Goal: Task Accomplishment & Management: Manage account settings

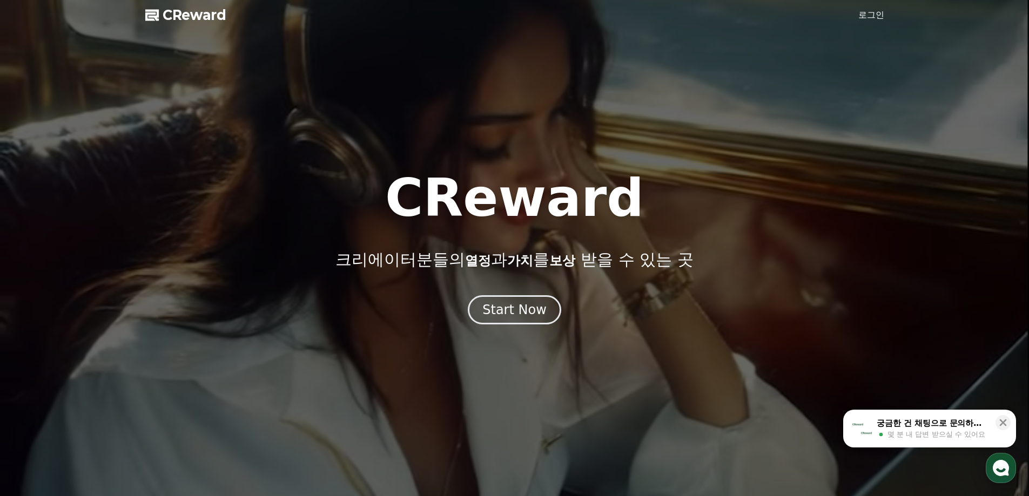
click at [871, 14] on link "로그인" at bounding box center [871, 15] width 26 height 13
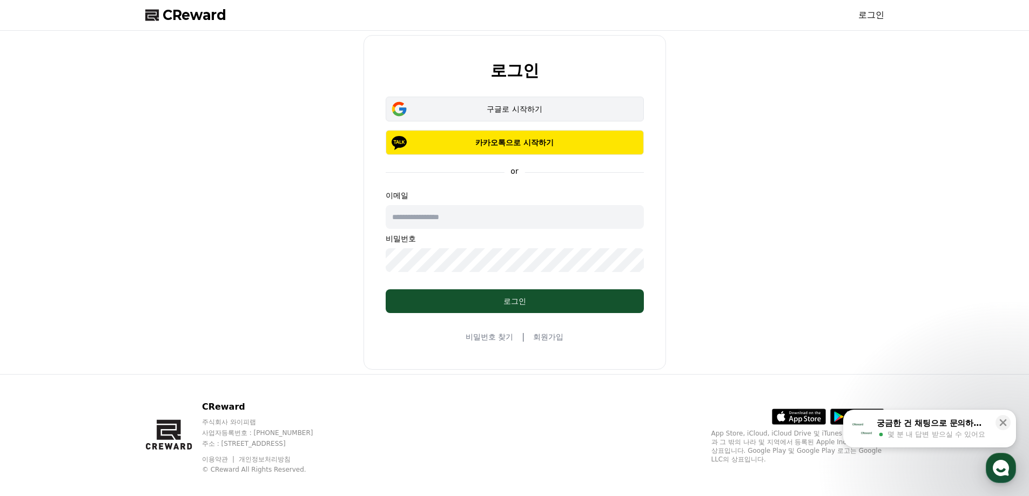
click at [530, 106] on div "구글로 시작하기" at bounding box center [514, 109] width 227 height 11
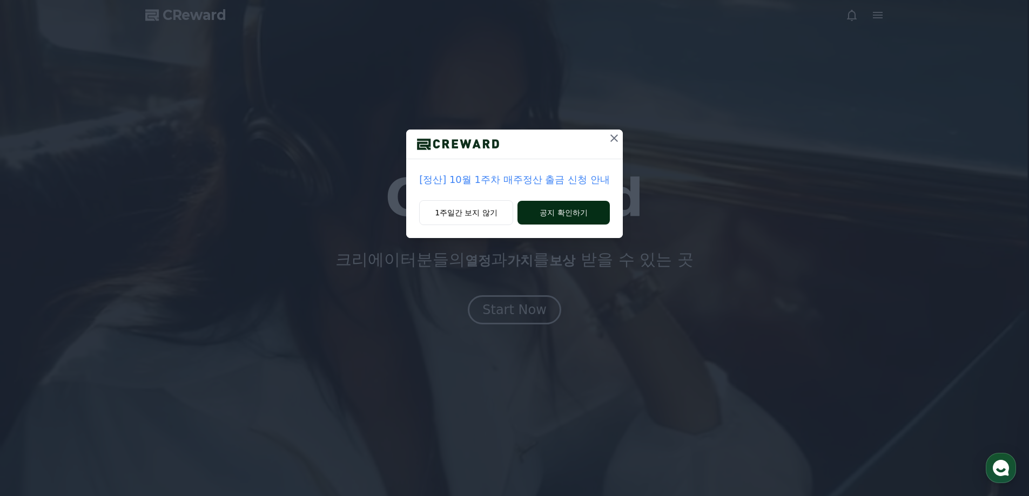
click at [543, 212] on button "공지 확인하기" at bounding box center [563, 213] width 92 height 24
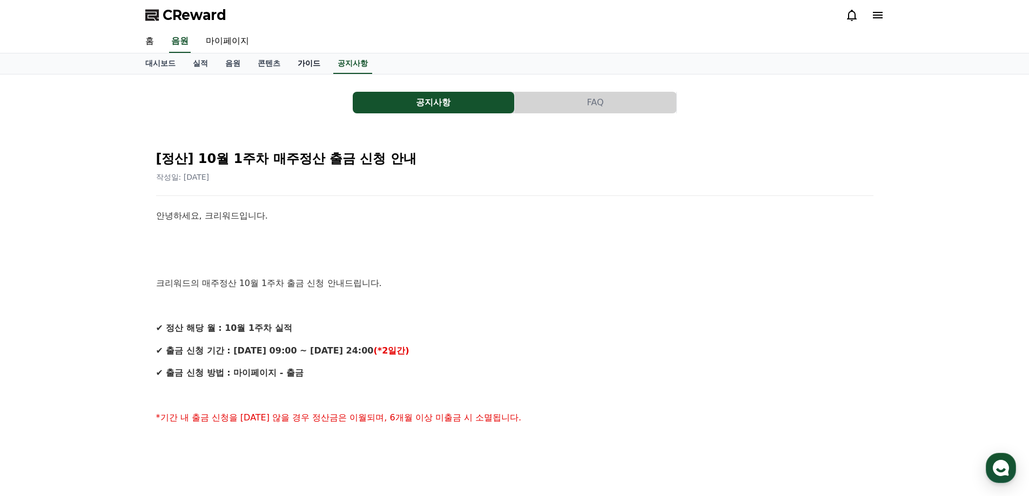
click at [317, 65] on link "가이드" at bounding box center [309, 63] width 40 height 21
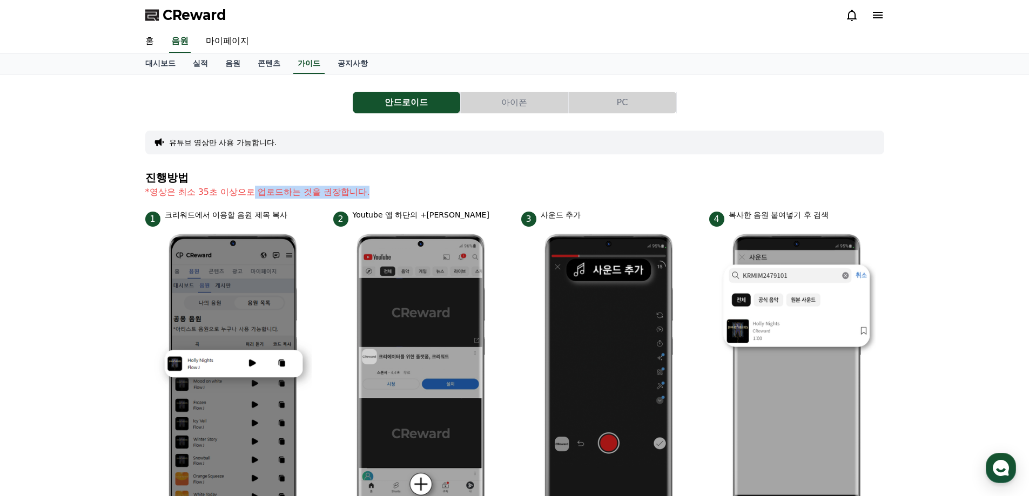
drag, startPoint x: 253, startPoint y: 197, endPoint x: 393, endPoint y: 198, distance: 139.8
click at [393, 198] on p "*영상은 최소 35초 이상으로 업로드하는 것을 권장합니다." at bounding box center [514, 192] width 739 height 13
click at [426, 177] on h4 "진행방법" at bounding box center [514, 178] width 739 height 12
click at [351, 65] on link "공지사항" at bounding box center [353, 63] width 48 height 21
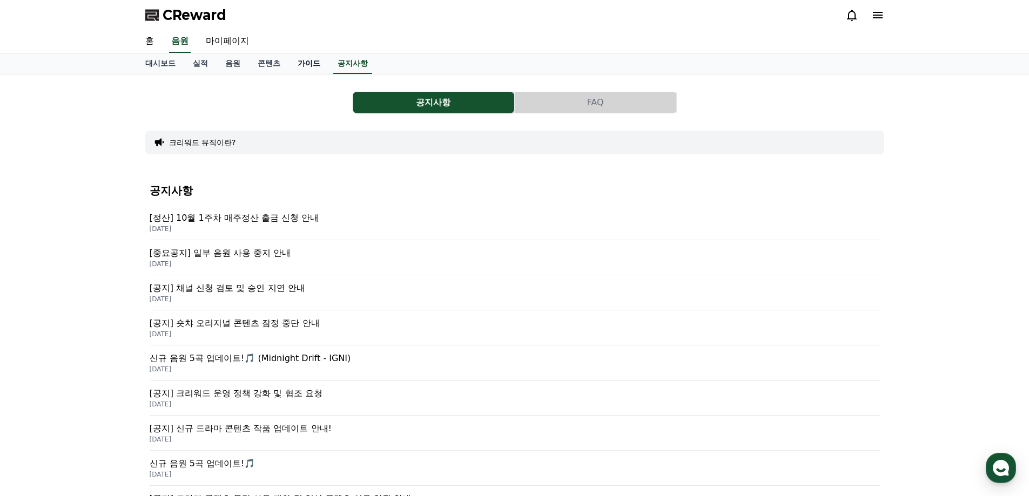
click at [305, 66] on link "가이드" at bounding box center [309, 63] width 40 height 21
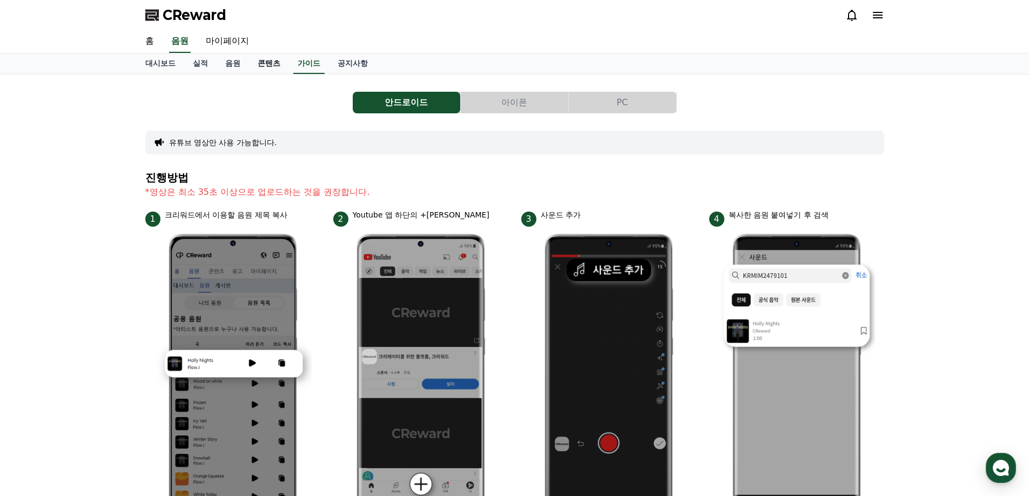
click at [267, 60] on link "콘텐츠" at bounding box center [269, 63] width 40 height 21
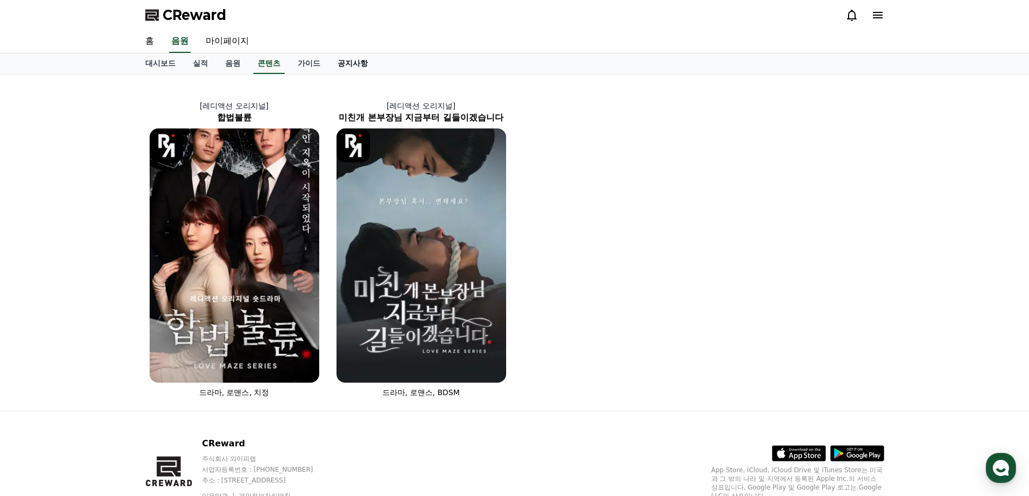
click at [356, 62] on link "공지사항" at bounding box center [353, 63] width 48 height 21
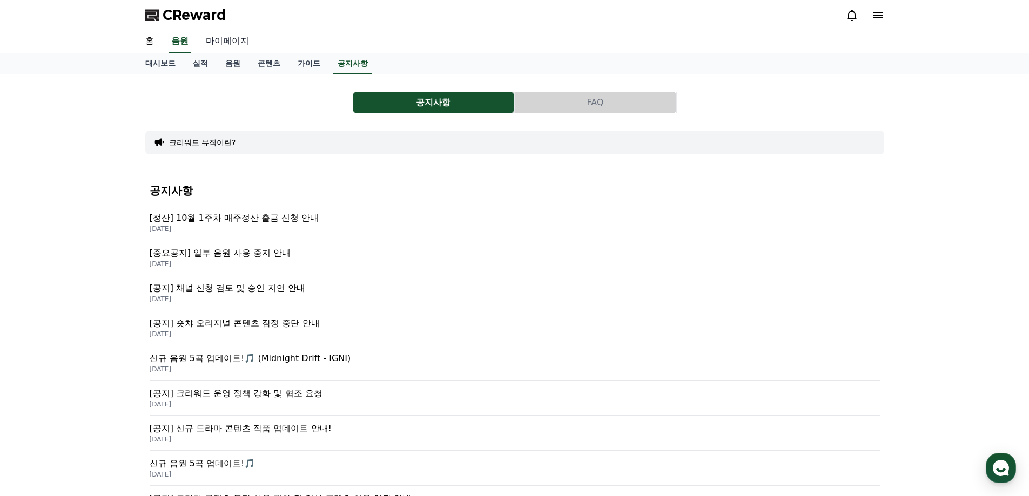
click at [232, 32] on link "마이페이지" at bounding box center [227, 41] width 60 height 23
select select "**********"
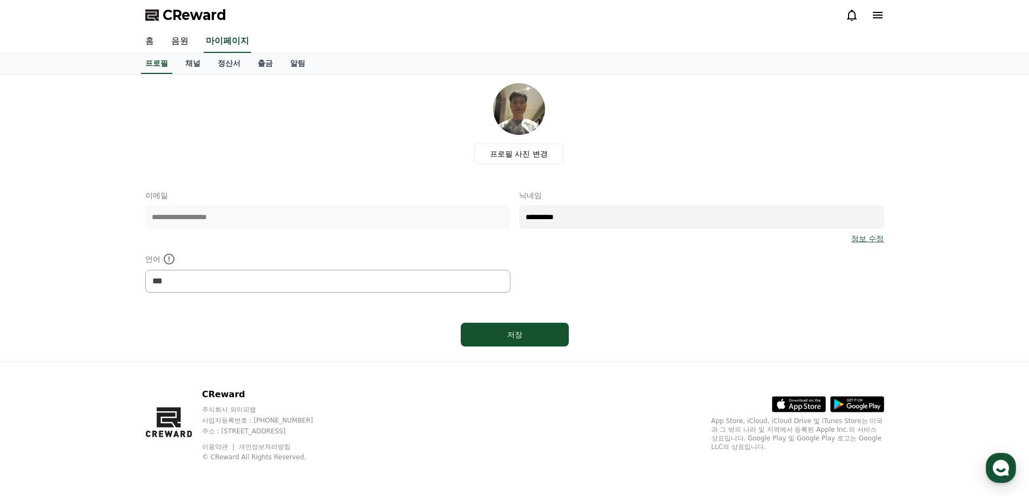
click at [150, 43] on link "홈" at bounding box center [150, 41] width 26 height 23
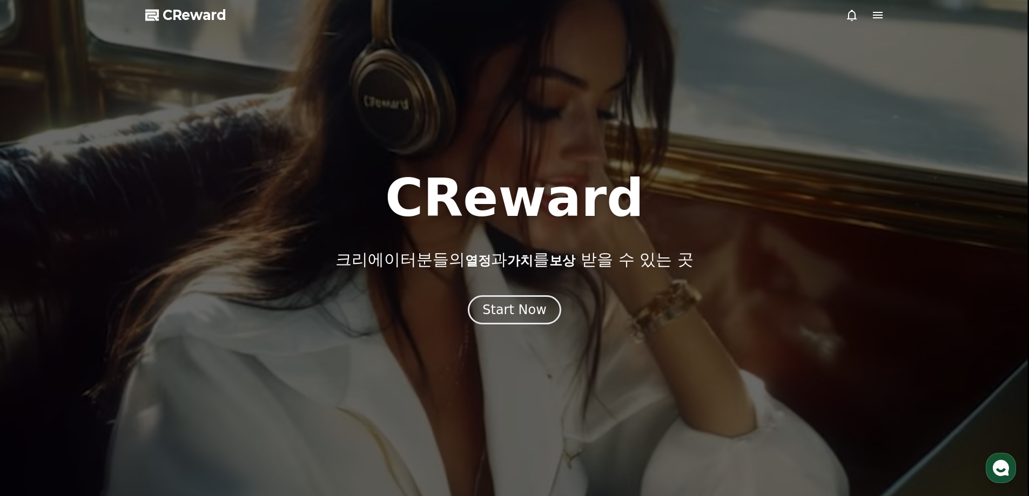
click at [879, 18] on icon at bounding box center [878, 15] width 10 height 6
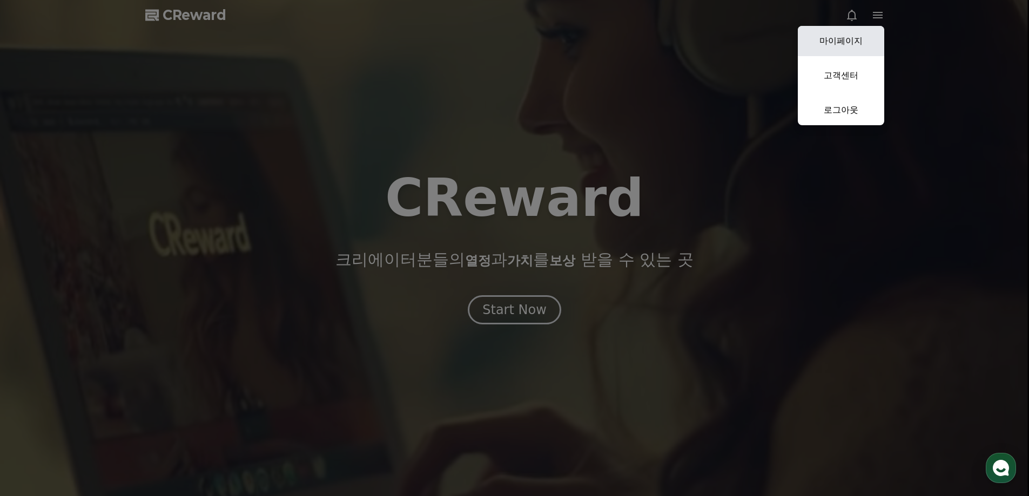
click at [836, 42] on link "마이페이지" at bounding box center [840, 41] width 86 height 30
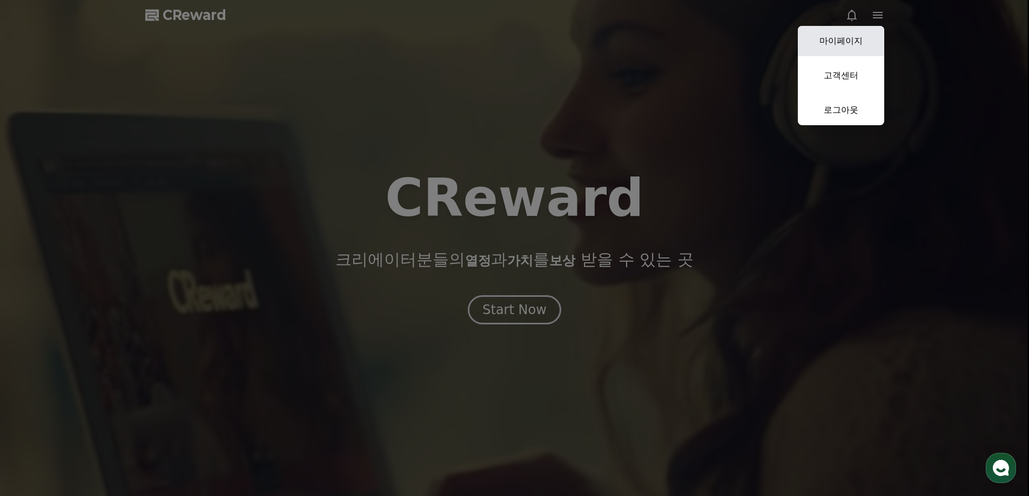
select select "**********"
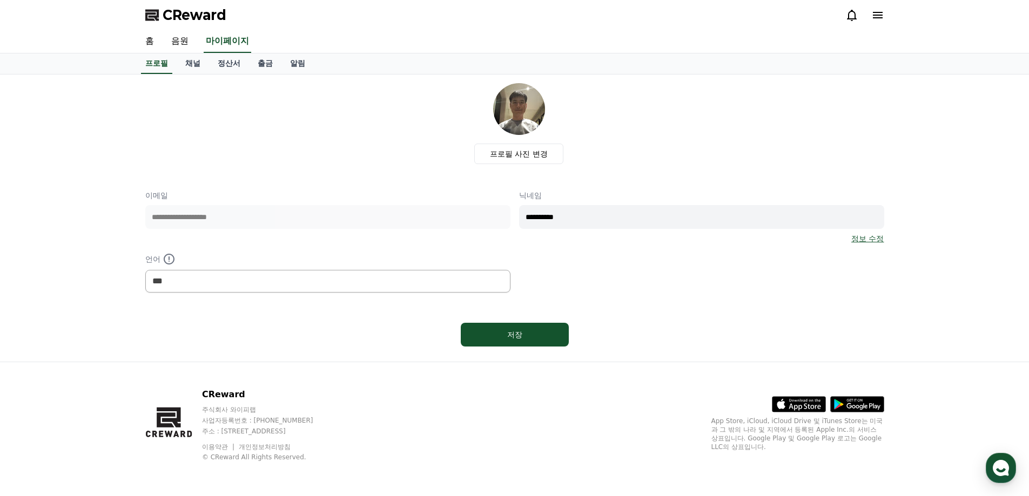
click at [877, 18] on icon at bounding box center [878, 15] width 10 height 6
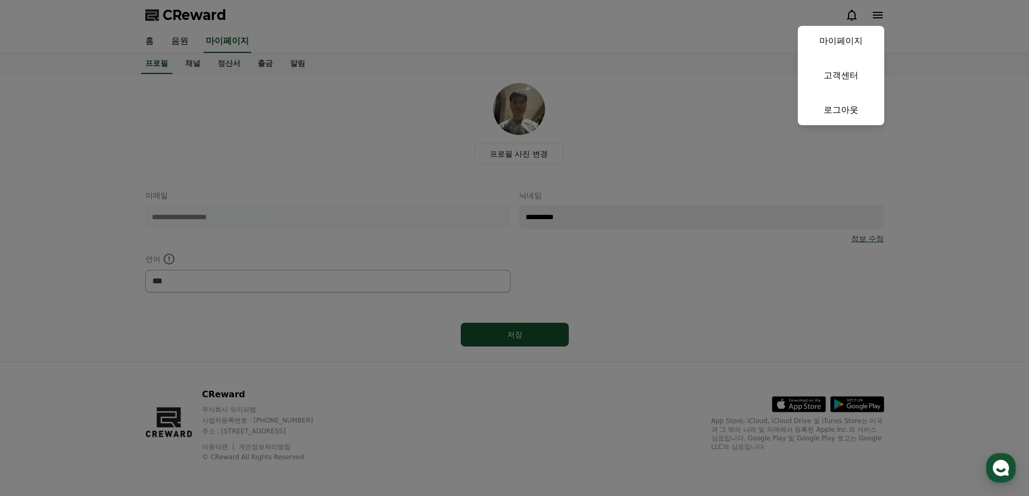
click at [377, 43] on button "close" at bounding box center [514, 248] width 1029 height 496
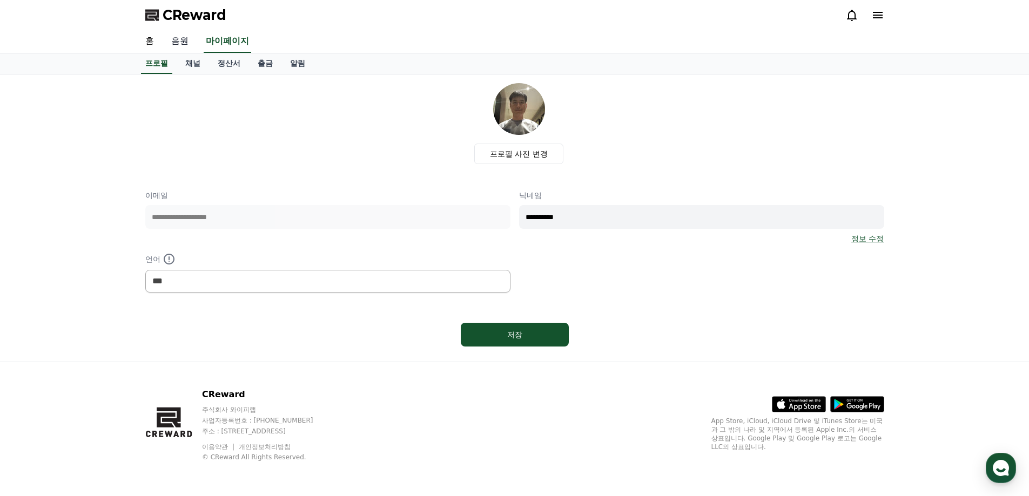
click at [182, 39] on link "음원" at bounding box center [180, 41] width 35 height 23
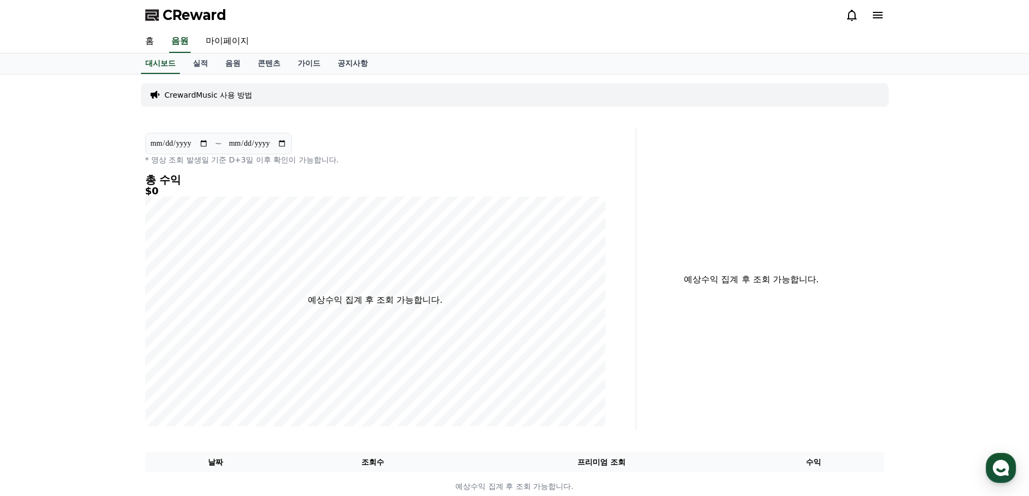
click at [225, 97] on p "CrewardMusic 사용 방법" at bounding box center [209, 95] width 88 height 11
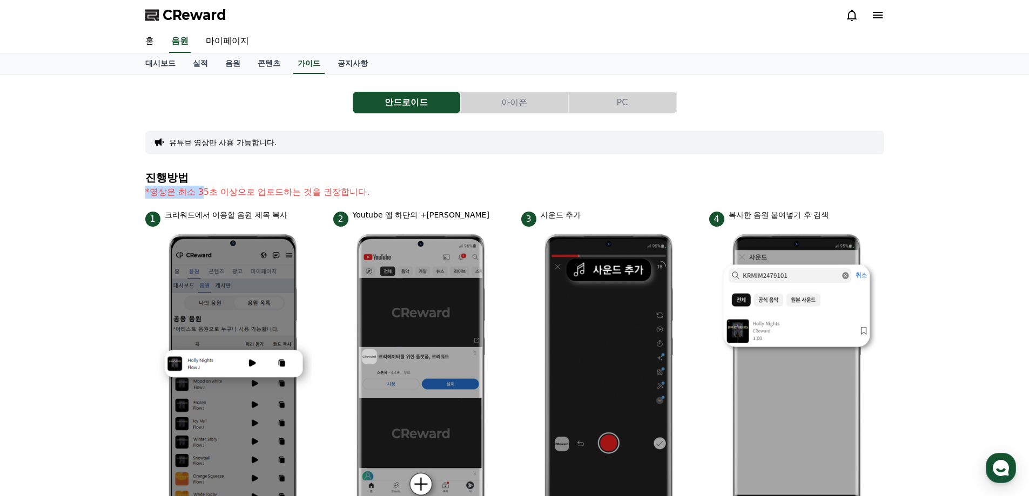
drag, startPoint x: 204, startPoint y: 195, endPoint x: 362, endPoint y: 181, distance: 158.3
click at [362, 181] on section "진행방법 *영상은 최소 35초 이상으로 업로드하는 것을 권장합니다." at bounding box center [514, 191] width 739 height 38
click at [152, 62] on link "대시보드" at bounding box center [161, 63] width 48 height 21
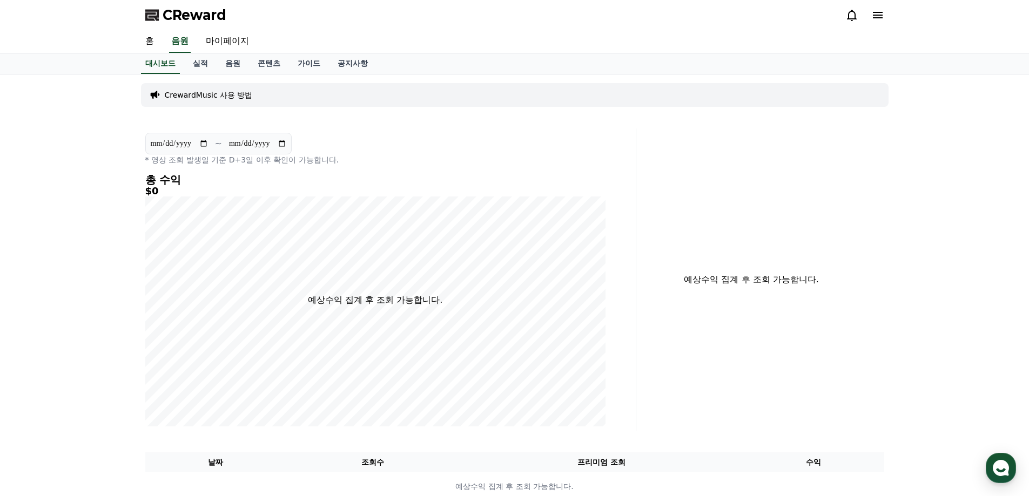
click at [187, 92] on p "CrewardMusic 사용 방법" at bounding box center [209, 95] width 88 height 11
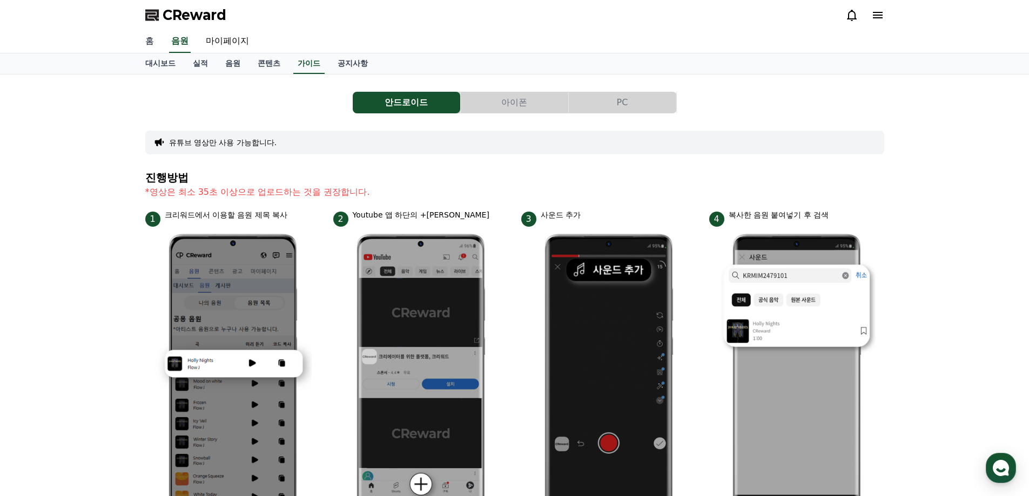
click at [143, 42] on link "홈" at bounding box center [150, 41] width 26 height 23
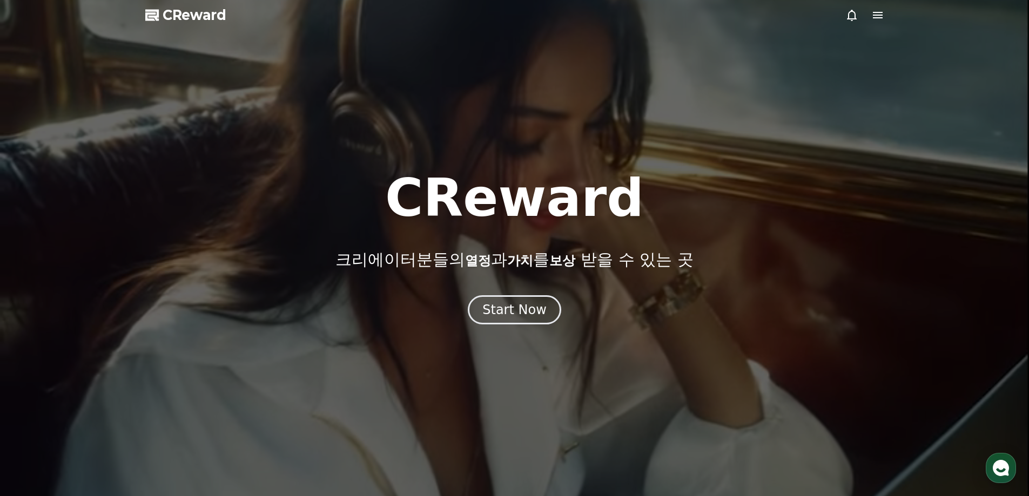
click at [182, 17] on span "CReward" at bounding box center [195, 14] width 64 height 17
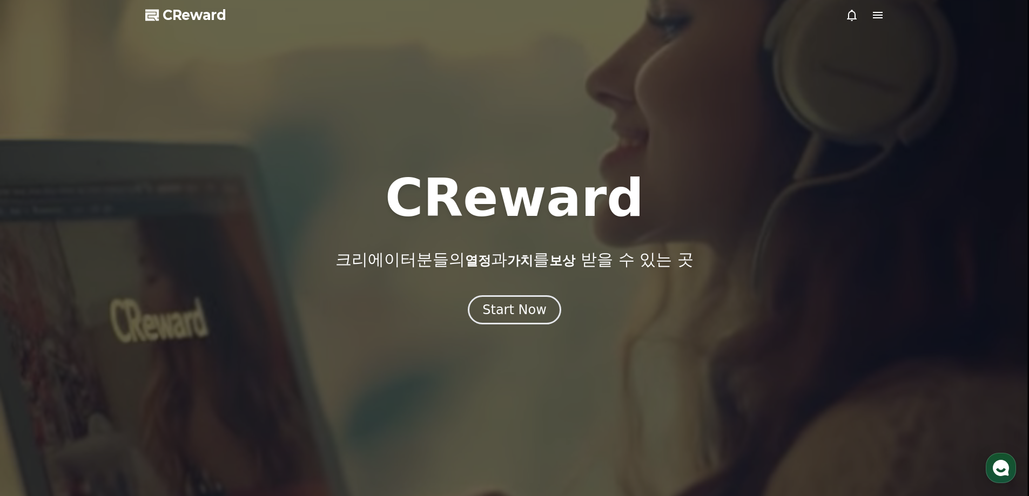
click at [187, 16] on span "CReward" at bounding box center [195, 14] width 64 height 17
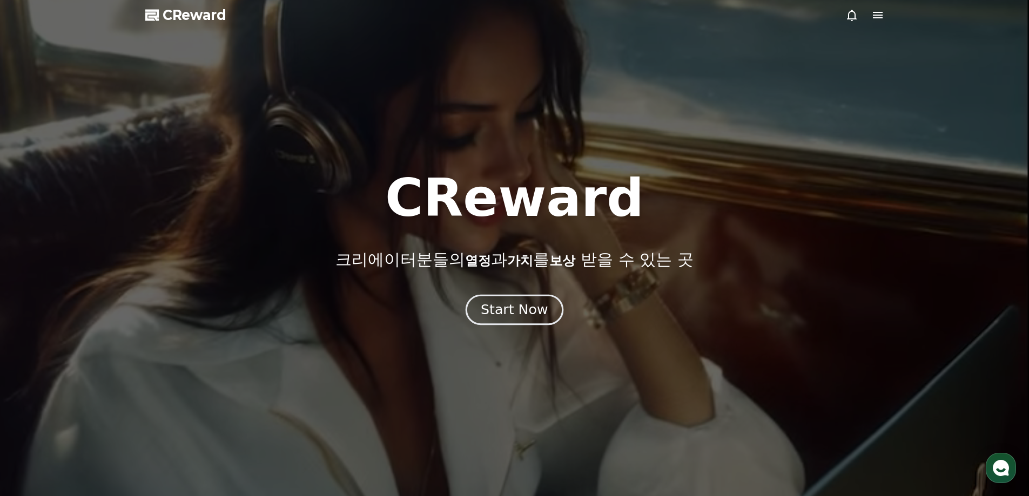
click at [528, 315] on div "Start Now" at bounding box center [514, 310] width 67 height 18
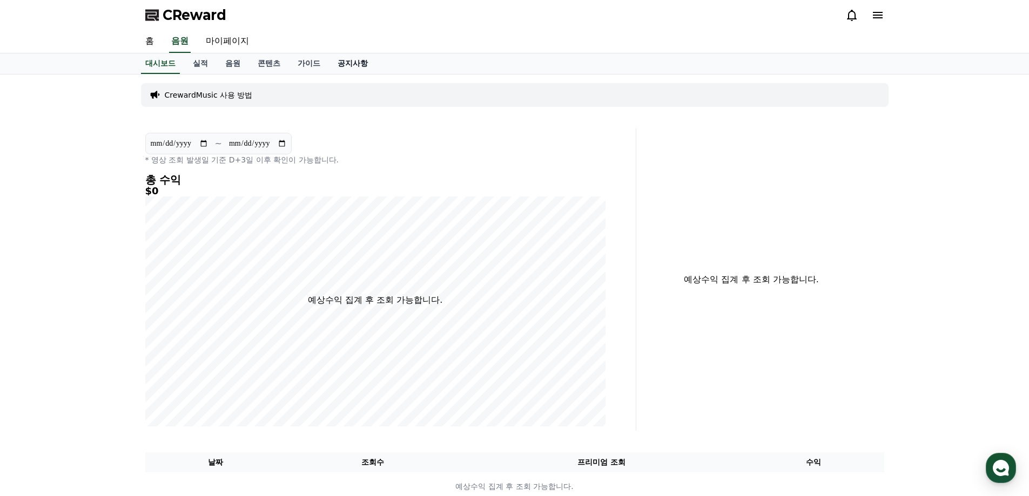
click at [356, 63] on link "공지사항" at bounding box center [353, 63] width 48 height 21
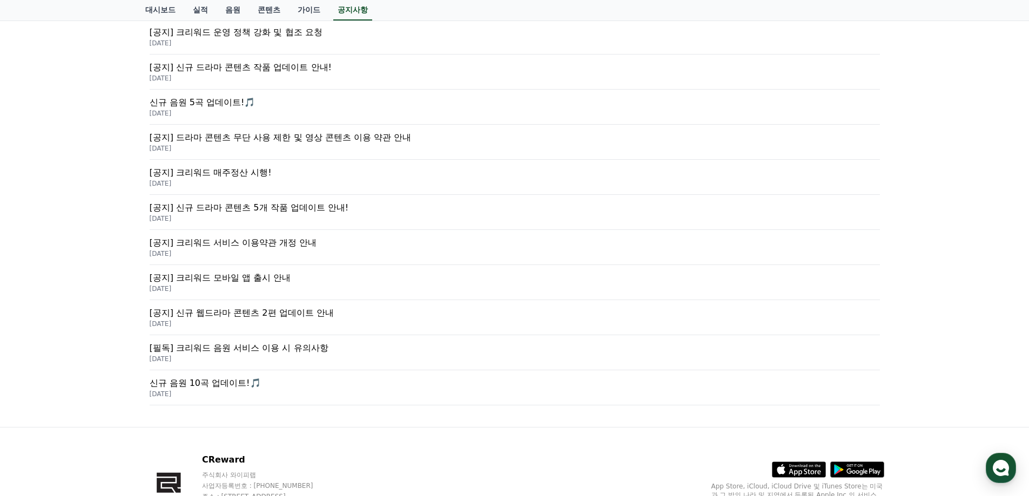
scroll to position [378, 0]
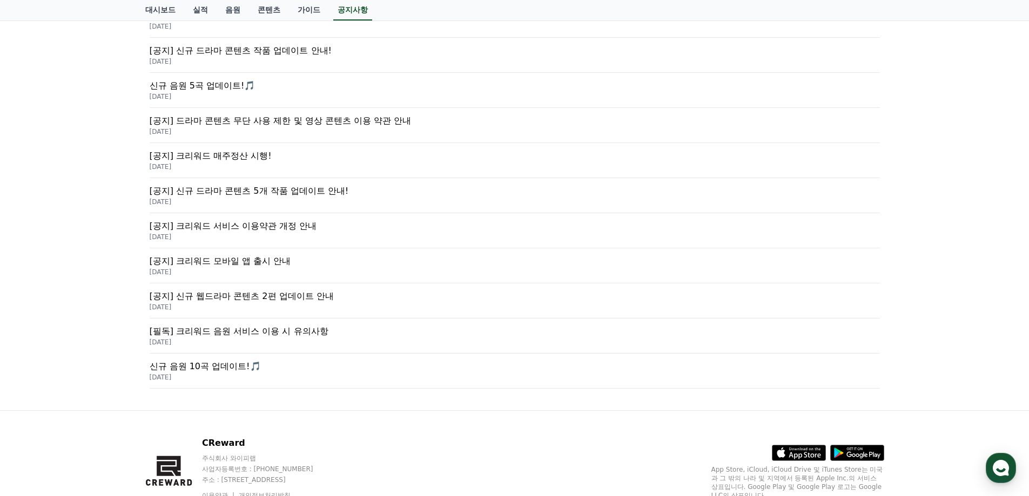
click at [249, 329] on p "[필독] 크리워드 음원 서비스 이용 시 유의사항" at bounding box center [515, 331] width 730 height 13
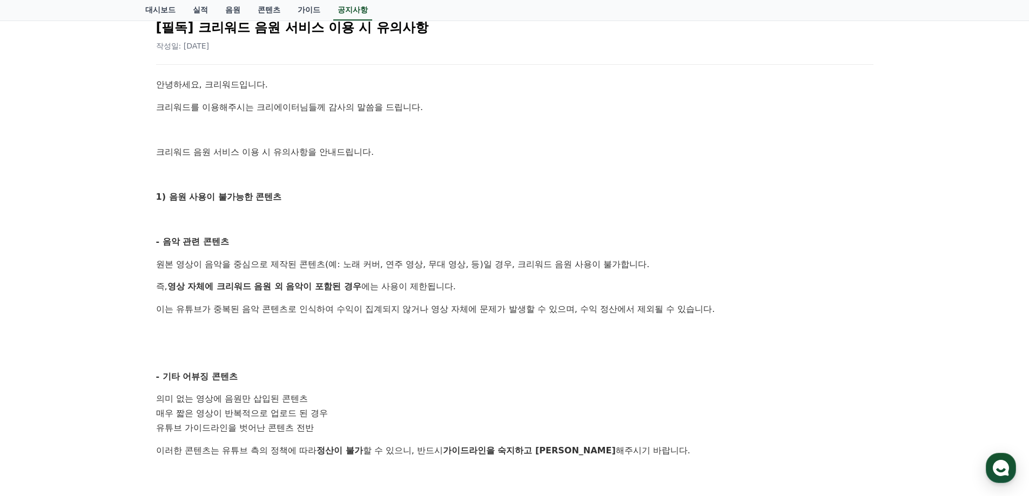
scroll to position [162, 0]
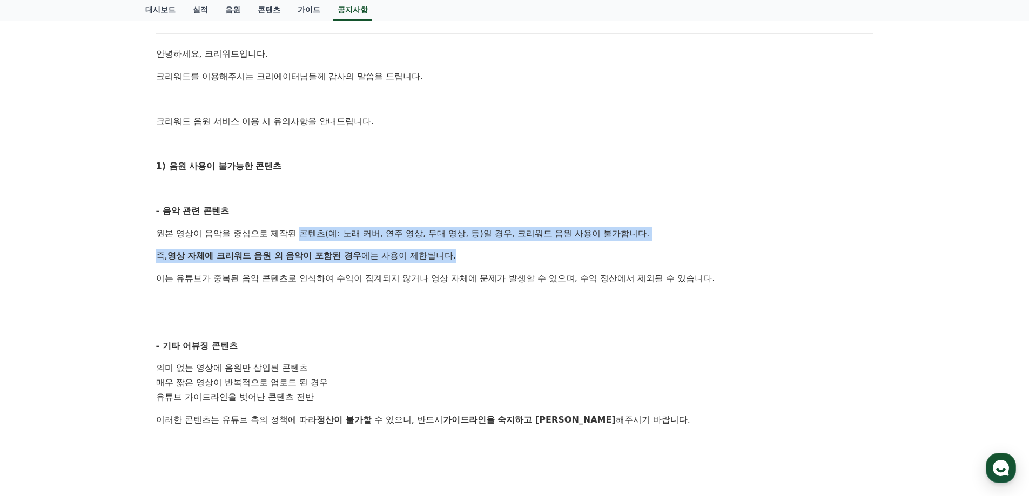
drag, startPoint x: 304, startPoint y: 239, endPoint x: 494, endPoint y: 253, distance: 190.5
click at [494, 253] on div "안녕하세요, 크리워드입니다. 크리워드를 이용해주시는 크리에이터님들께 감사의 말씀을 드립니다. 크리워드 음원 서비스 이용 시 유의사항을 안내드립…" at bounding box center [514, 405] width 717 height 717
click at [458, 253] on p "즉, 영상 자체에 크리워드 음원 외 음악이 포함된 경우 에는 사용이 제한됩니다." at bounding box center [514, 256] width 717 height 14
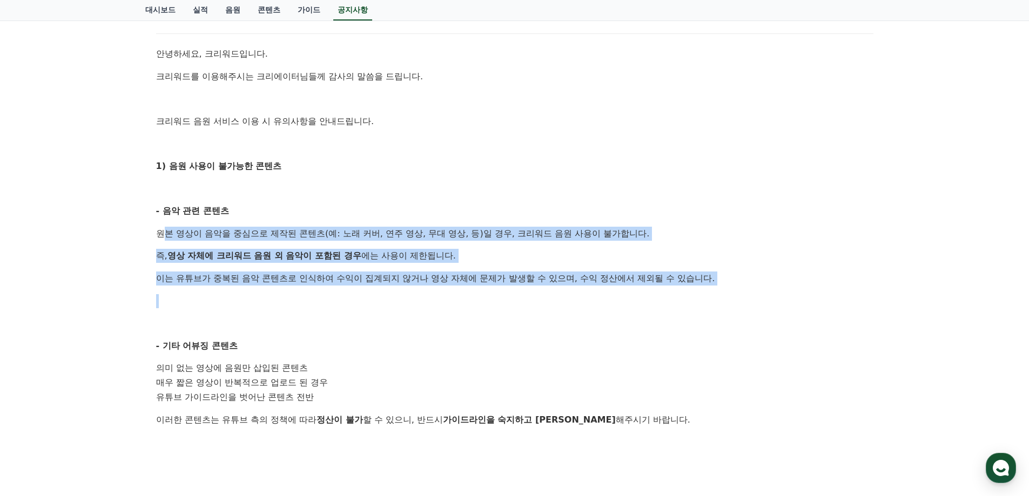
drag, startPoint x: 163, startPoint y: 236, endPoint x: 715, endPoint y: 291, distance: 555.6
click at [715, 291] on div "안녕하세요, 크리워드입니다. 크리워드를 이용해주시는 크리에이터님들께 감사의 말씀을 드립니다. 크리워드 음원 서비스 이용 시 유의사항을 안내드립…" at bounding box center [514, 405] width 717 height 717
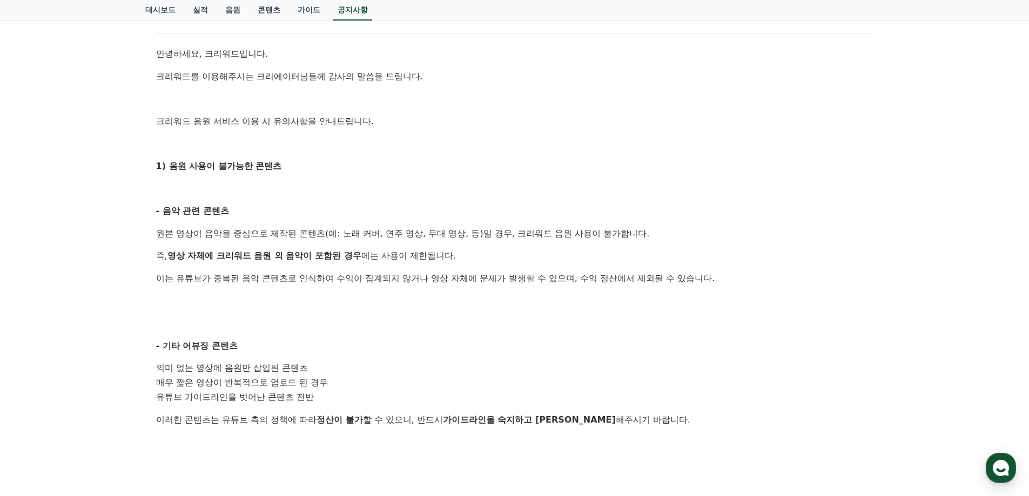
click at [508, 310] on div "안녕하세요, 크리워드입니다. 크리워드를 이용해주시는 크리에이터님들께 감사의 말씀을 드립니다. 크리워드 음원 서비스 이용 시 유의사항을 안내드립…" at bounding box center [514, 405] width 717 height 717
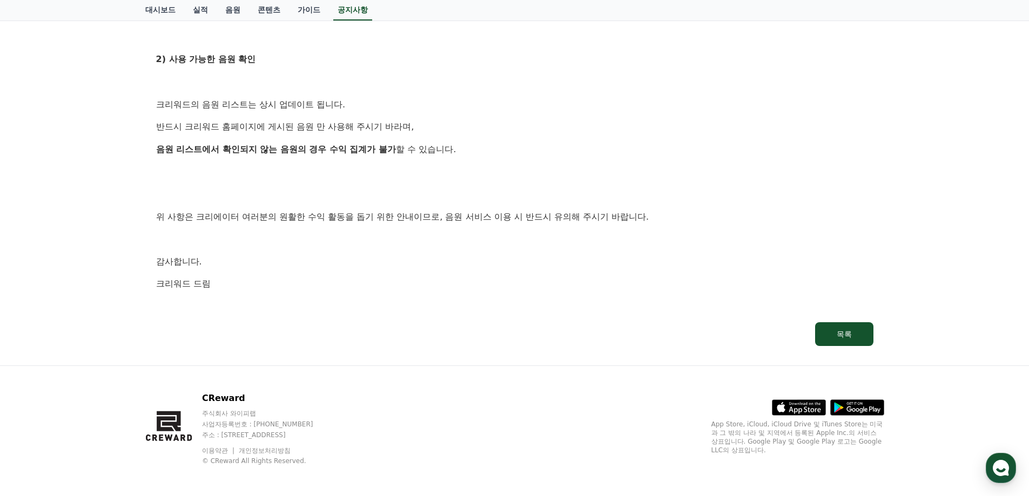
scroll to position [614, 0]
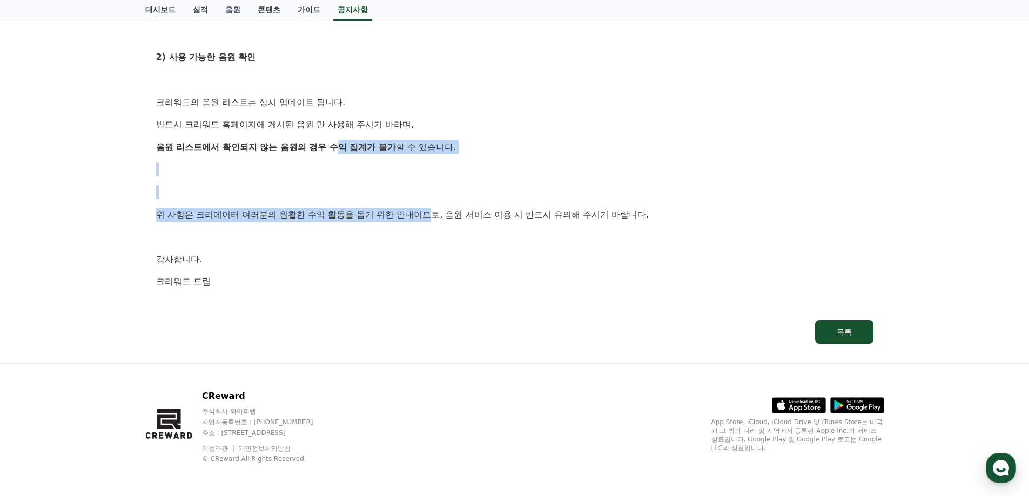
drag, startPoint x: 340, startPoint y: 147, endPoint x: 434, endPoint y: 210, distance: 112.5
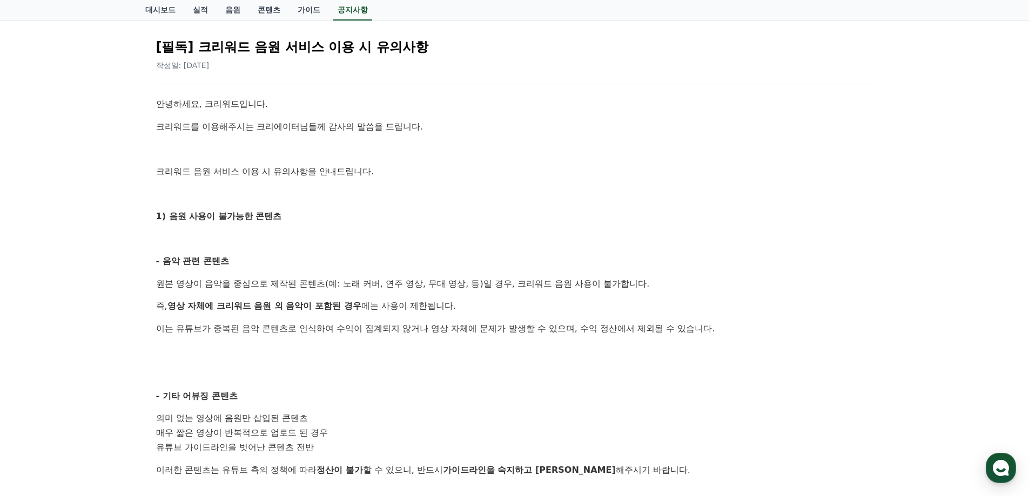
scroll to position [0, 0]
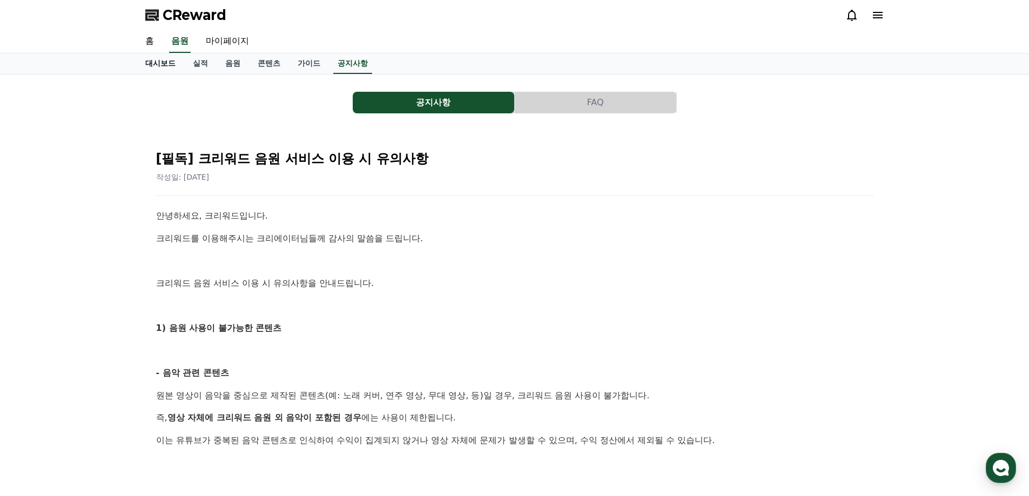
click at [150, 64] on link "대시보드" at bounding box center [161, 63] width 48 height 21
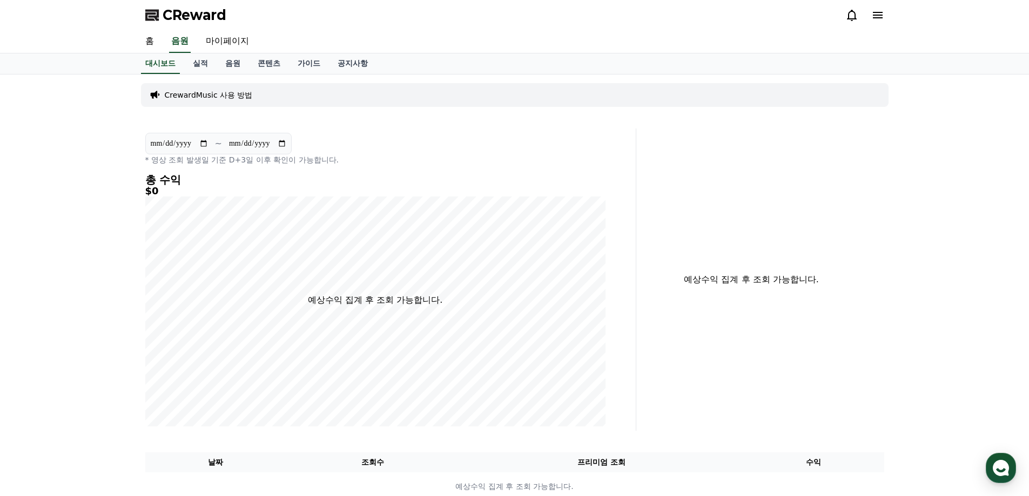
click at [196, 97] on p "CrewardMusic 사용 방법" at bounding box center [209, 95] width 88 height 11
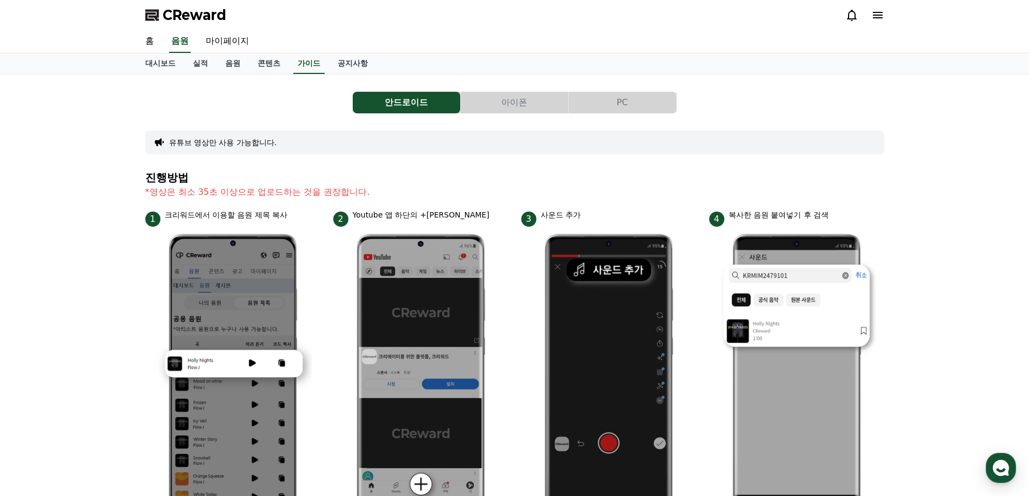
click at [635, 102] on button "PC" at bounding box center [622, 103] width 107 height 22
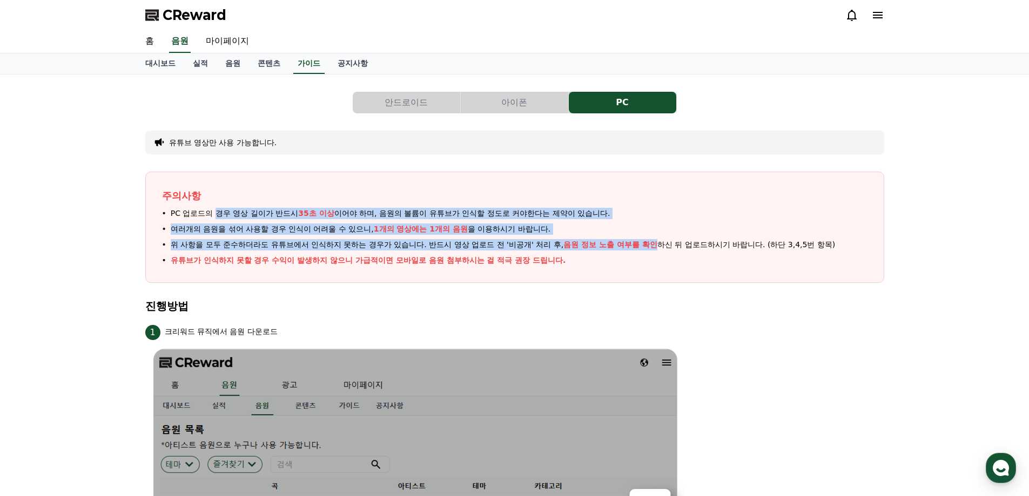
drag, startPoint x: 215, startPoint y: 213, endPoint x: 649, endPoint y: 245, distance: 435.3
click at [653, 244] on ul "PC 업로드의 경우 영상 길이가 반드시 35초 이상 이어야 하며, 음원의 볼륨이 유튜브가 인식할 정도로 커야한다는 제약이 있습니다. 여러개의 …" at bounding box center [514, 237] width 705 height 58
click at [639, 252] on ul "PC 업로드의 경우 영상 길이가 반드시 35초 이상 이어야 하며, 음원의 볼륨이 유튜브가 인식할 정도로 커야한다는 제약이 있습니다. 여러개의 …" at bounding box center [514, 237] width 705 height 58
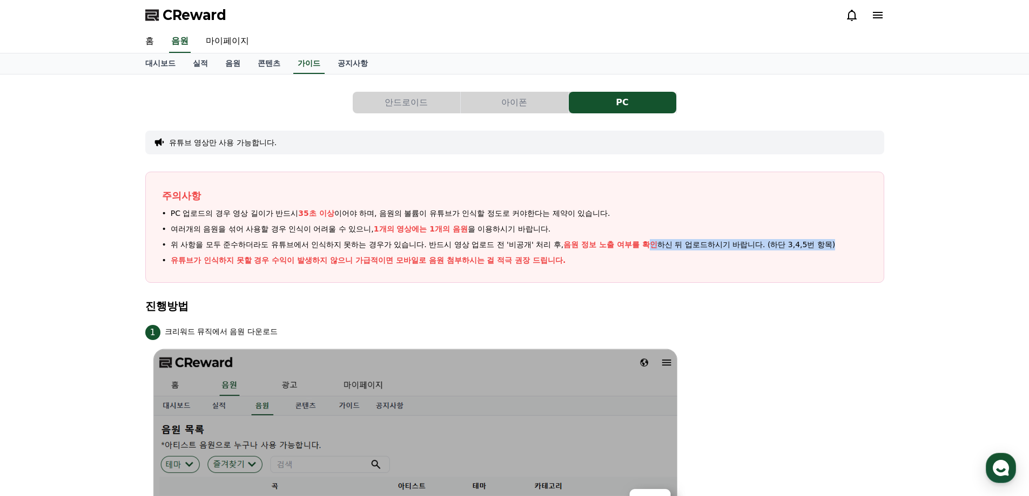
drag, startPoint x: 646, startPoint y: 247, endPoint x: 849, endPoint y: 246, distance: 202.5
click at [849, 246] on li "위 사항을 모두 준수하더라도 유튜브에서 인식하지 못하는 경우가 있습니다. 반드시 영상 업로드 전 '비공개' 처리 후, 음원 정보 노출 여부를 …" at bounding box center [514, 244] width 705 height 11
click at [805, 249] on span "위 사항을 모두 준수하더라도 유튜브에서 인식하지 못하는 경우가 있습니다. 반드시 영상 업로드 전 '비공개' 처리 후, 음원 정보 노출 여부를 …" at bounding box center [503, 244] width 665 height 11
click at [237, 65] on link "음원" at bounding box center [233, 63] width 32 height 21
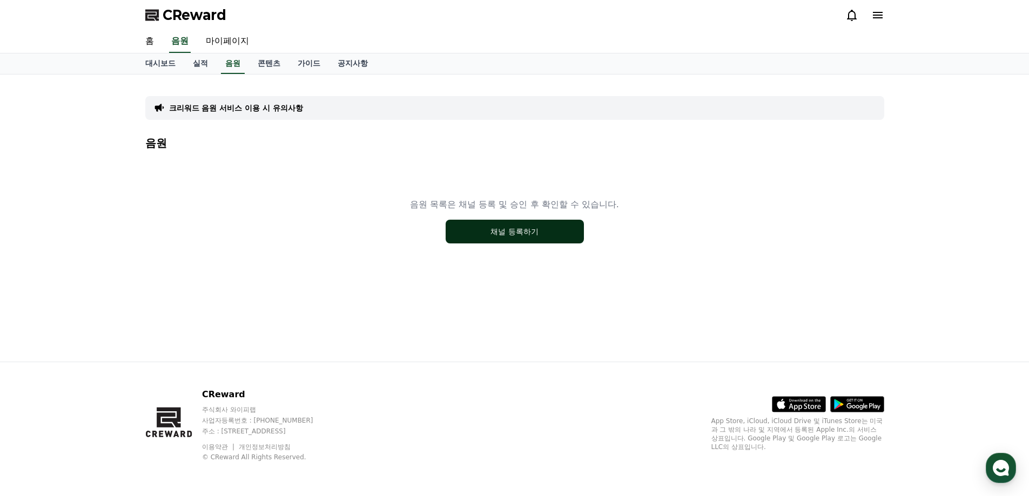
click at [524, 233] on button "채널 등록하기" at bounding box center [514, 232] width 138 height 24
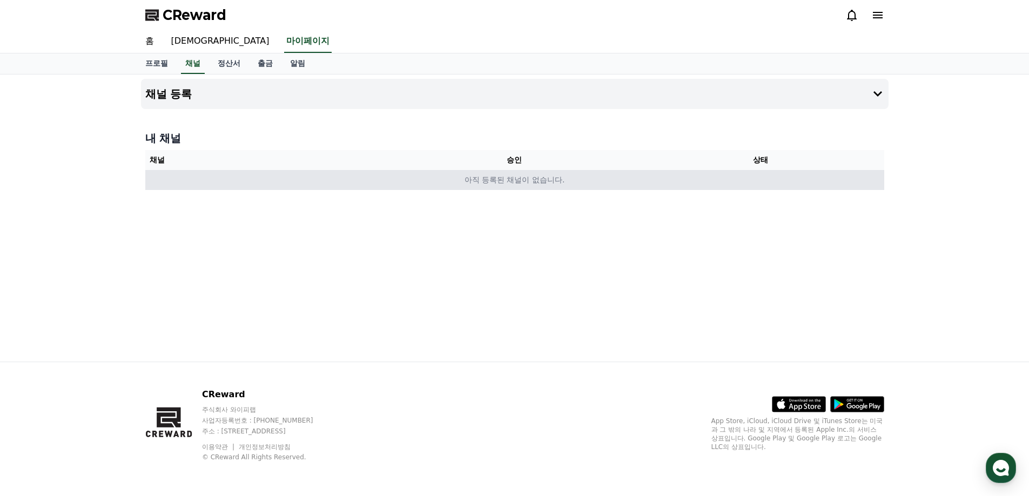
click at [159, 177] on td "아직 등록된 채널이 없습니다." at bounding box center [514, 180] width 739 height 20
click at [177, 179] on td "아직 등록된 채널이 없습니다." at bounding box center [514, 180] width 739 height 20
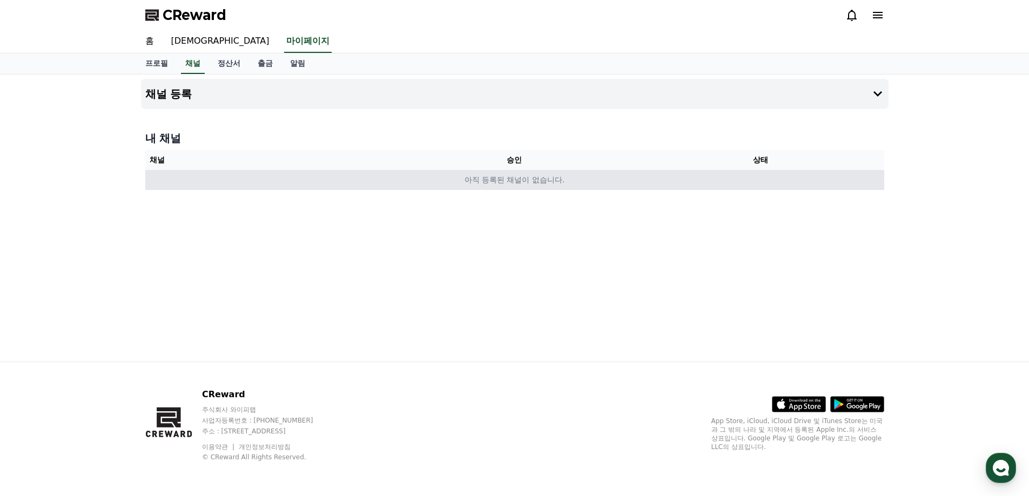
click at [537, 180] on td "아직 등록된 채널이 없습니다." at bounding box center [514, 180] width 739 height 20
click at [533, 183] on td "아직 등록된 채널이 없습니다." at bounding box center [514, 180] width 739 height 20
click at [302, 182] on td "아직 등록된 채널이 없습니다." at bounding box center [514, 180] width 739 height 20
click at [269, 180] on td "아직 등록된 채널이 없습니다." at bounding box center [514, 180] width 739 height 20
click at [242, 182] on td "아직 등록된 채널이 없습니다." at bounding box center [514, 180] width 739 height 20
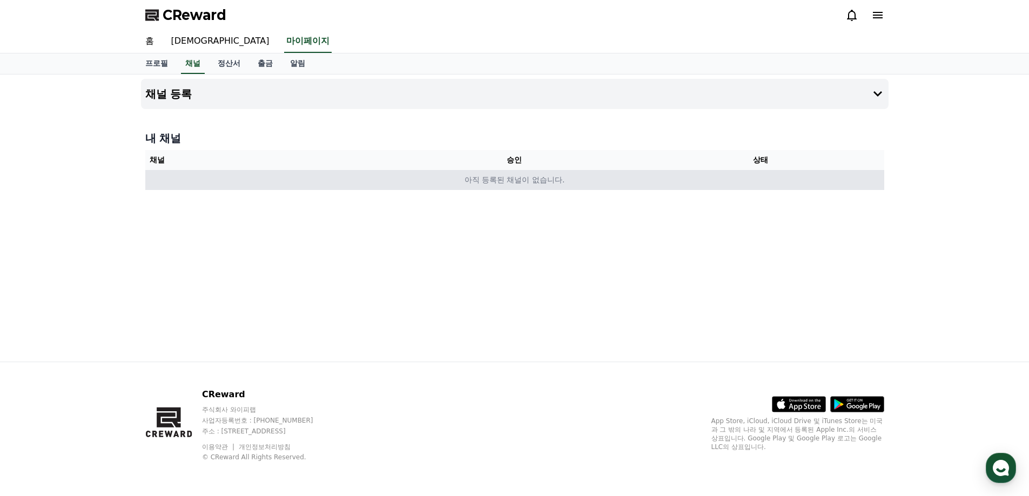
click at [157, 179] on td "아직 등록된 채널이 없습니다." at bounding box center [514, 180] width 739 height 20
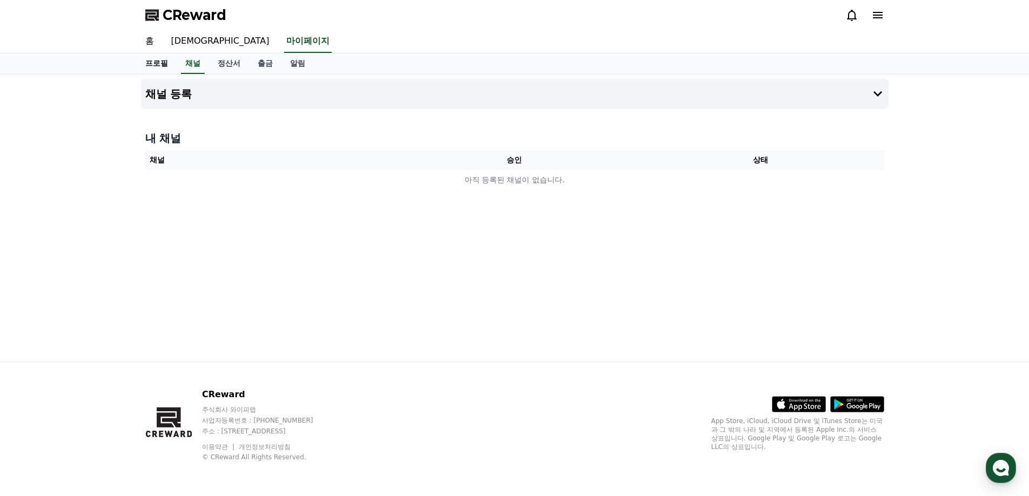
click at [159, 59] on link "프로필" at bounding box center [157, 63] width 40 height 21
select select "**********"
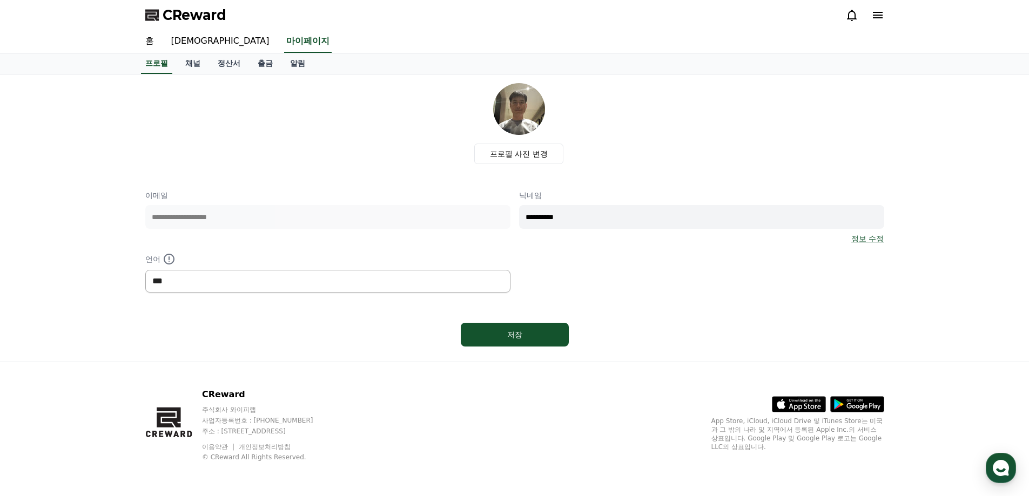
click at [208, 280] on select "*** ******* ***" at bounding box center [327, 281] width 365 height 23
click at [145, 270] on select "*** ******* ***" at bounding box center [327, 281] width 365 height 23
click at [194, 66] on link "채널" at bounding box center [193, 63] width 32 height 21
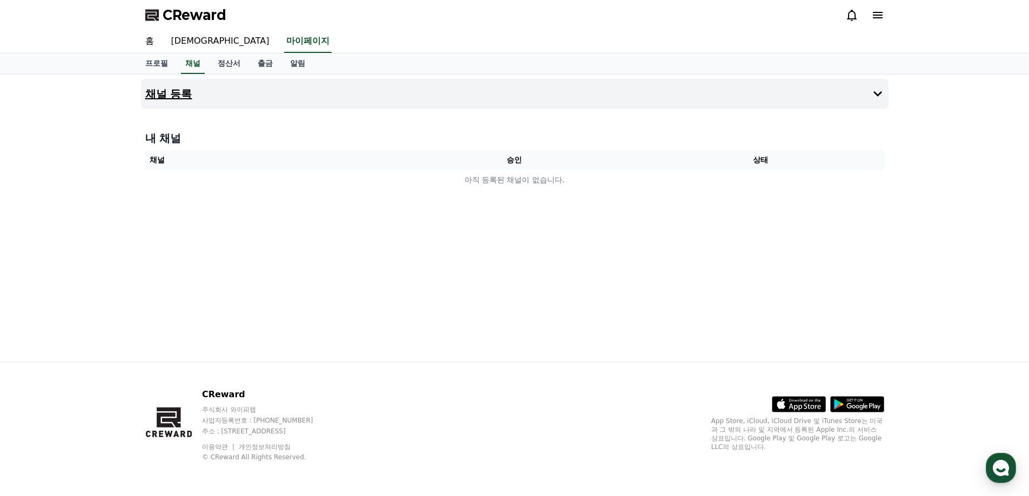
click at [827, 95] on button "채널 등록" at bounding box center [514, 94] width 747 height 30
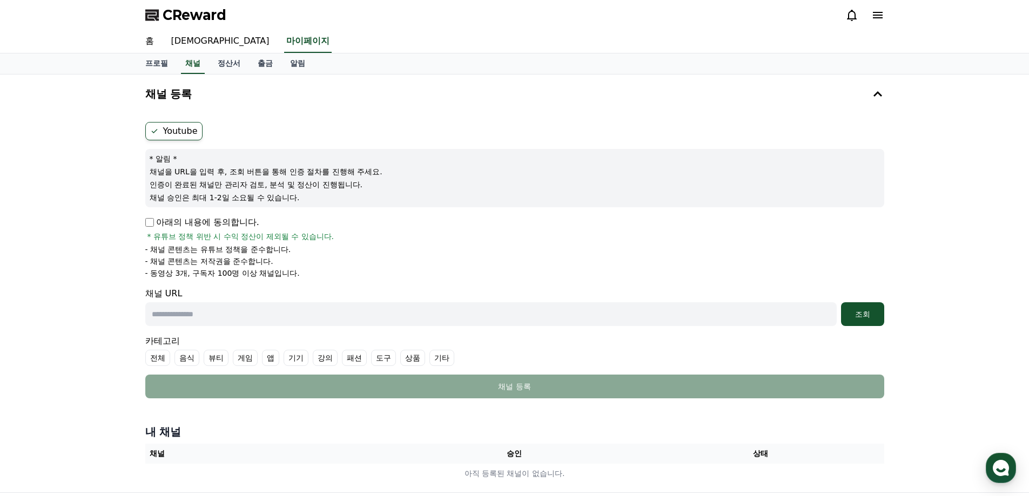
scroll to position [108, 0]
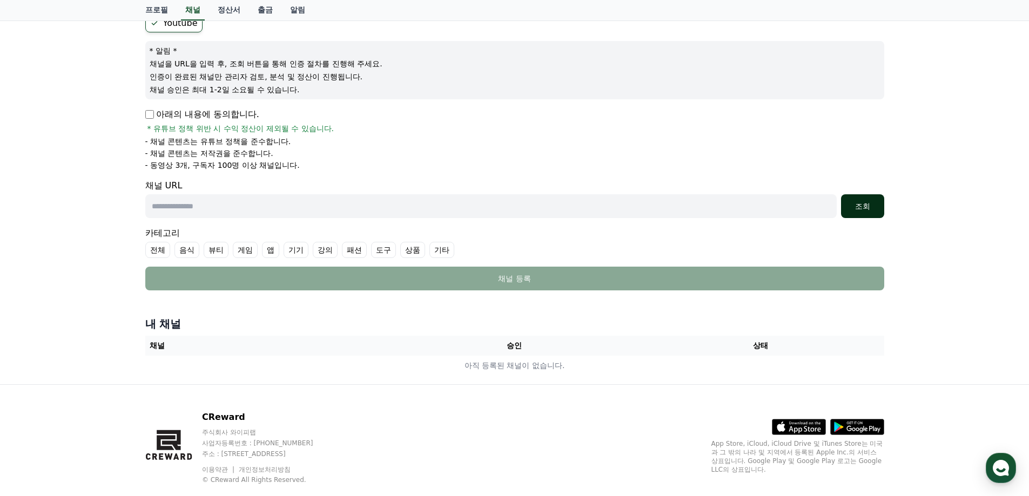
click at [856, 209] on div "조회" at bounding box center [862, 206] width 35 height 11
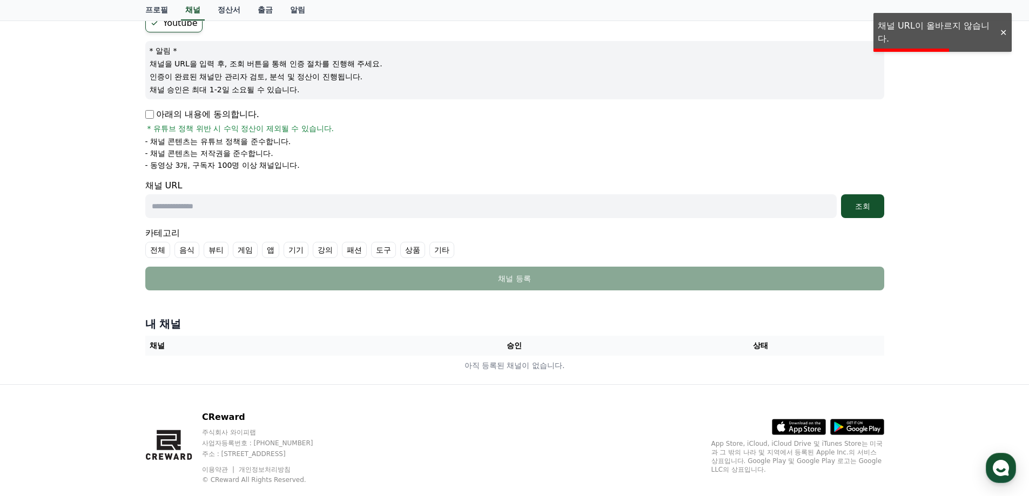
click at [244, 214] on input "text" at bounding box center [490, 206] width 691 height 24
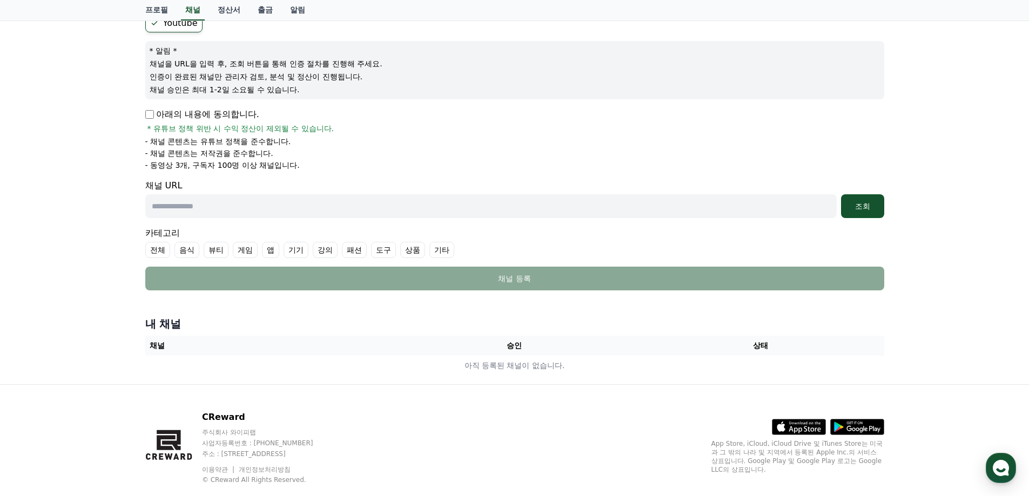
click at [212, 209] on input "text" at bounding box center [490, 206] width 691 height 24
paste input "**********"
type input "**********"
click at [864, 212] on button "조회" at bounding box center [862, 206] width 43 height 24
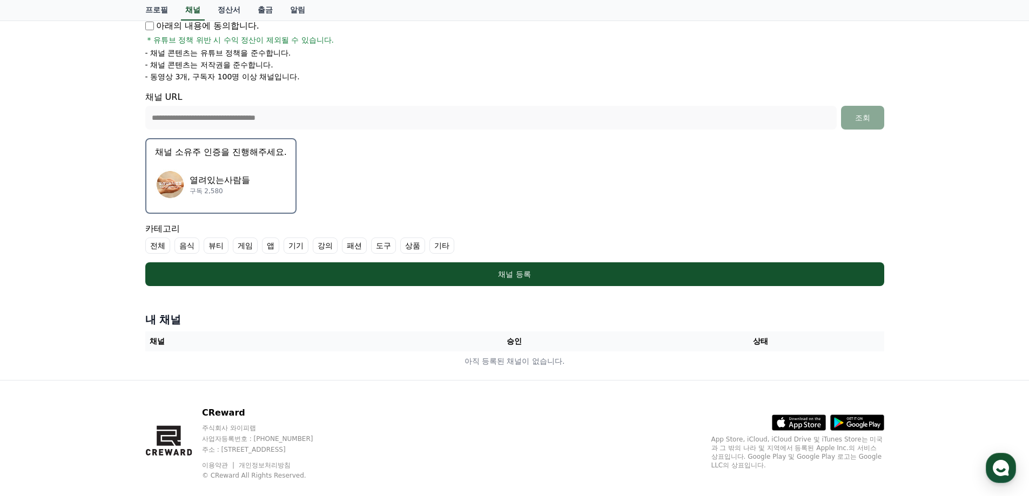
scroll to position [215, 0]
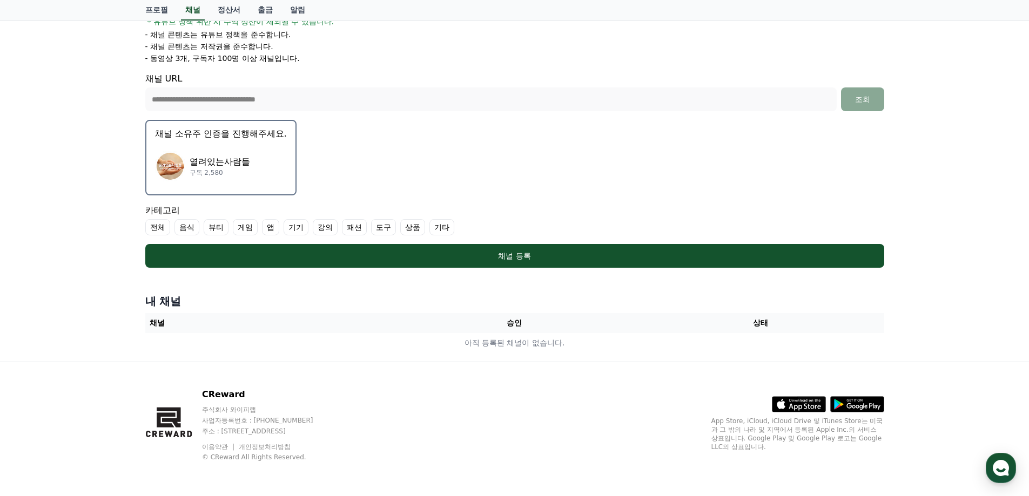
click at [438, 229] on label "기타" at bounding box center [441, 227] width 25 height 16
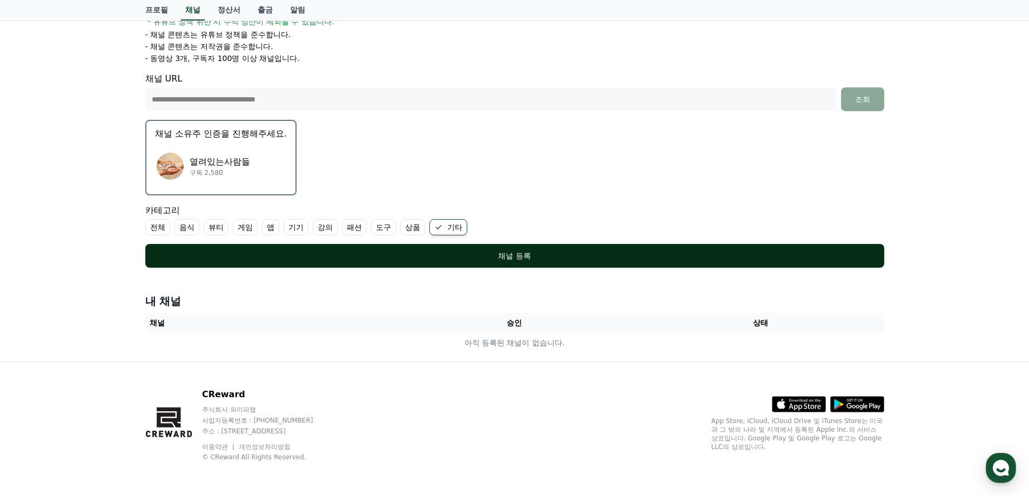
click at [469, 260] on div "채널 등록" at bounding box center [514, 256] width 695 height 11
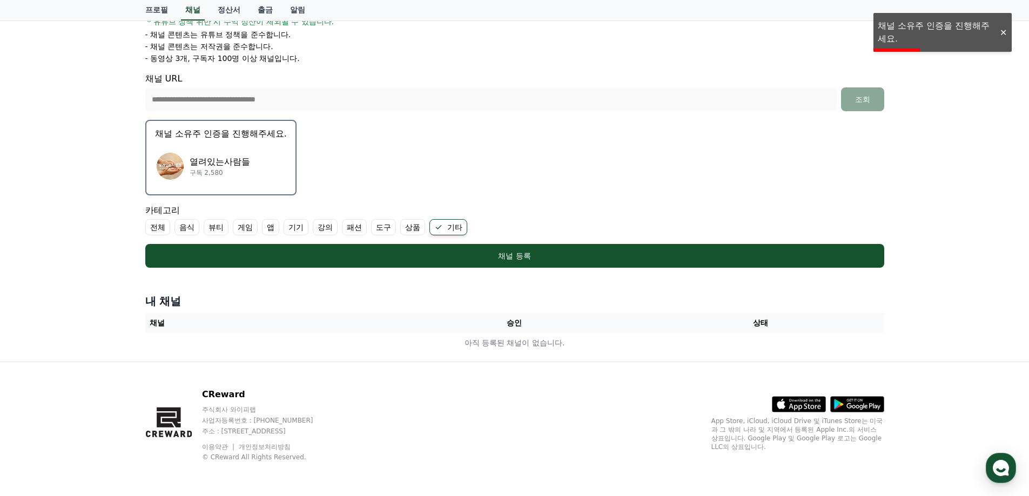
click at [262, 169] on div "열려있는사람들 구독 2,580" at bounding box center [221, 166] width 132 height 43
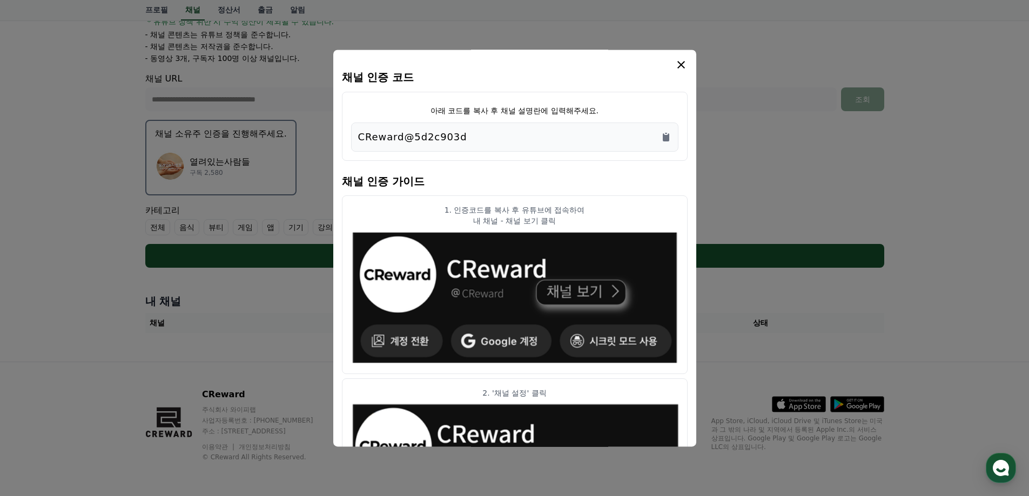
drag, startPoint x: 476, startPoint y: 135, endPoint x: 341, endPoint y: 146, distance: 135.5
click at [342, 146] on div "아래 코드를 복사 후 채널 설명란에 입력해주세요. CReward@5d2c903d" at bounding box center [515, 126] width 346 height 69
click at [526, 126] on div "CReward@5d2c903d" at bounding box center [514, 137] width 327 height 29
click at [666, 139] on icon "Copy to clipboard" at bounding box center [666, 137] width 6 height 8
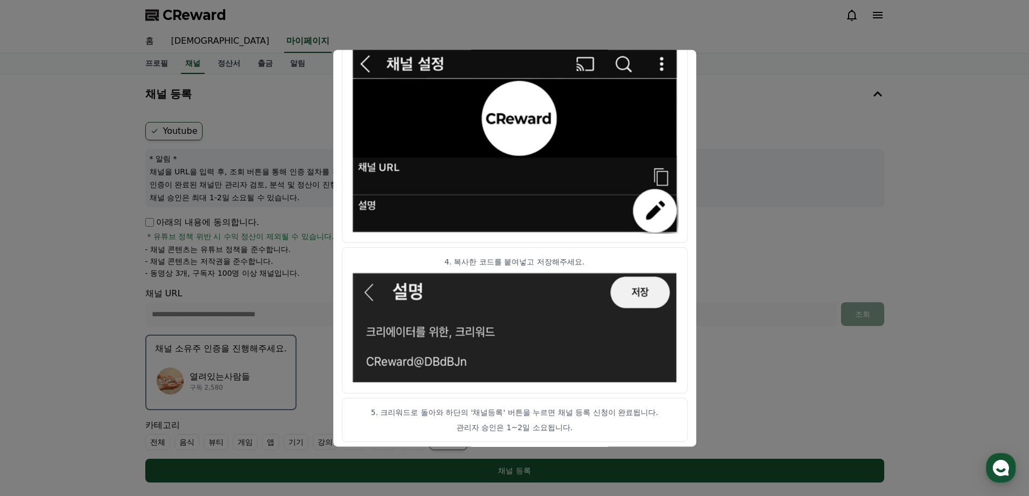
scroll to position [535, 0]
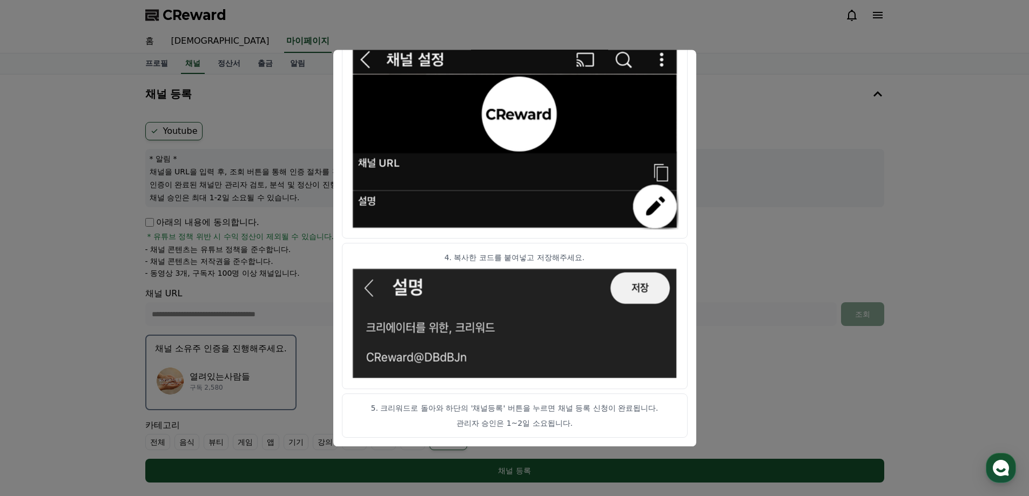
click at [104, 212] on button "close modal" at bounding box center [514, 248] width 1029 height 496
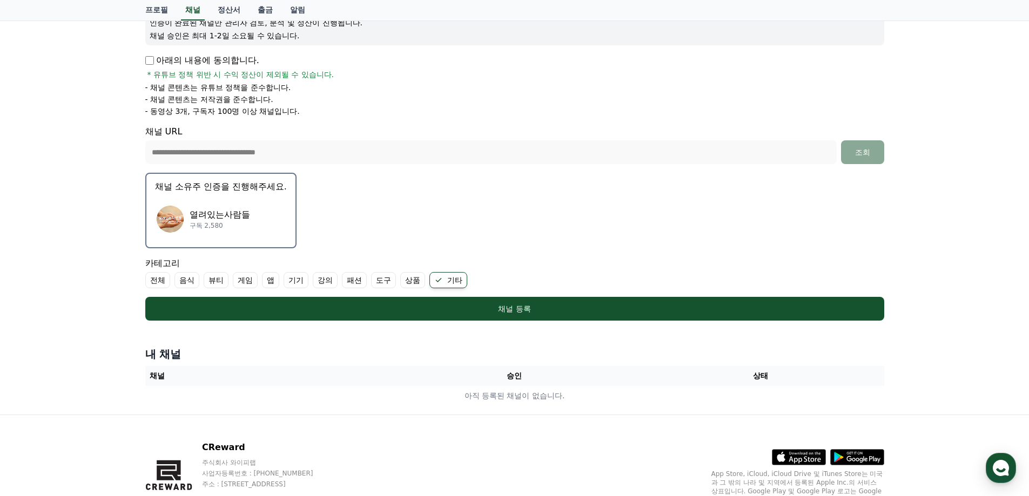
scroll to position [215, 0]
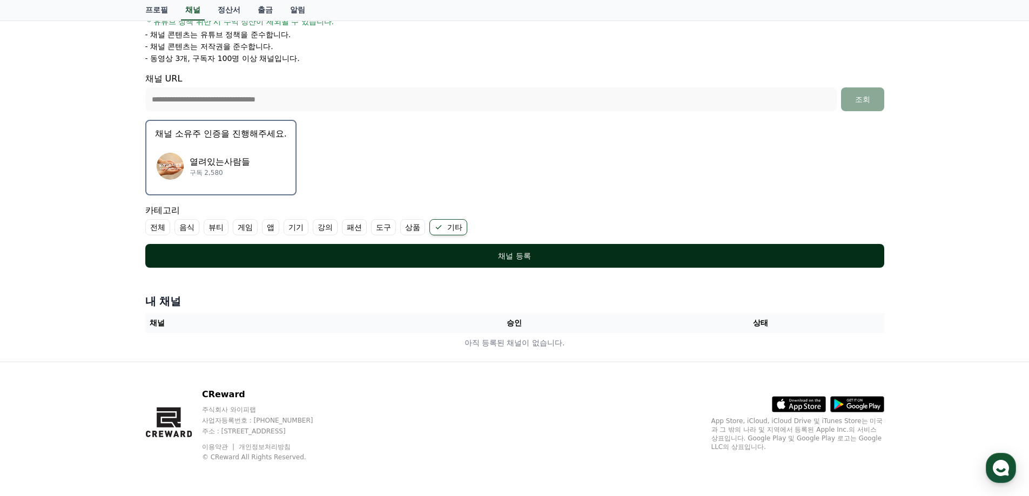
click at [492, 255] on div "채널 등록" at bounding box center [514, 256] width 695 height 11
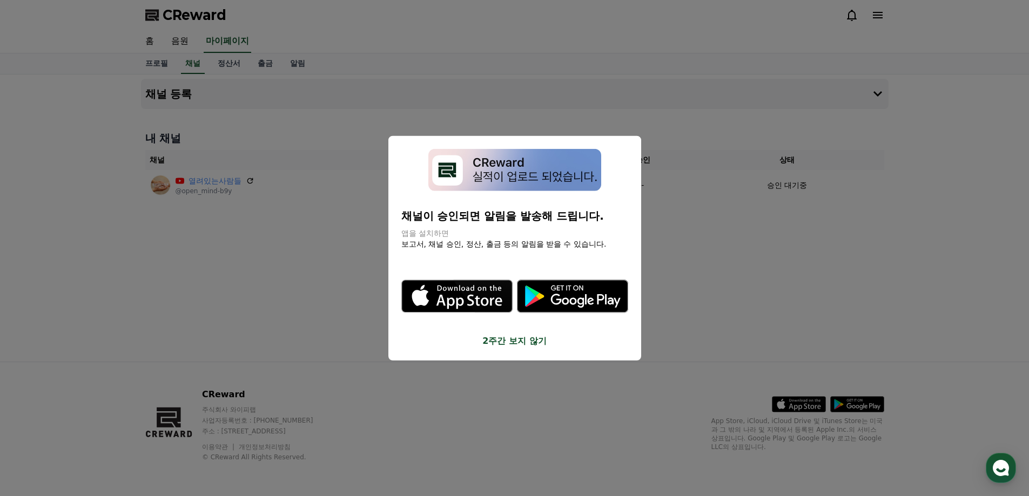
click at [508, 342] on button "2주간 보지 않기" at bounding box center [514, 341] width 227 height 13
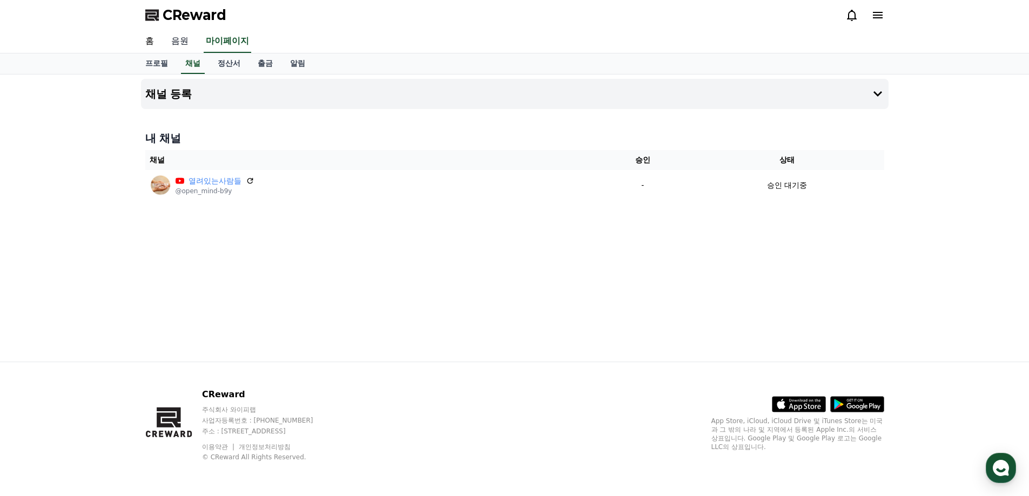
click at [180, 31] on link "음원" at bounding box center [180, 41] width 35 height 23
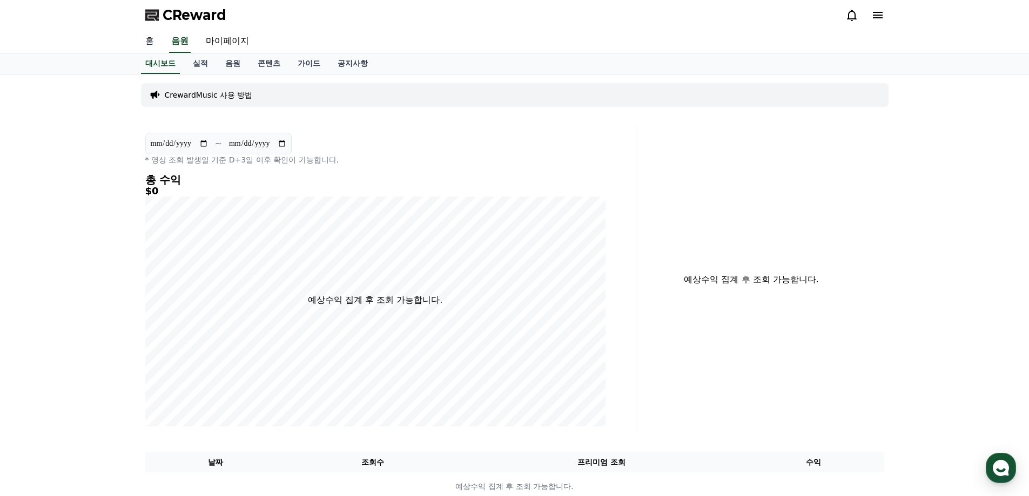
click at [155, 40] on link "홈" at bounding box center [150, 41] width 26 height 23
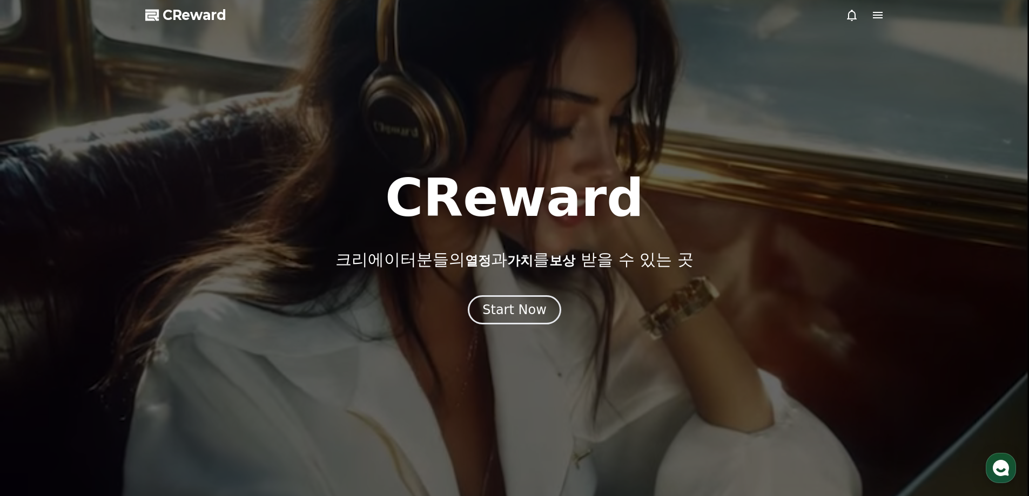
click at [876, 18] on icon at bounding box center [878, 15] width 10 height 6
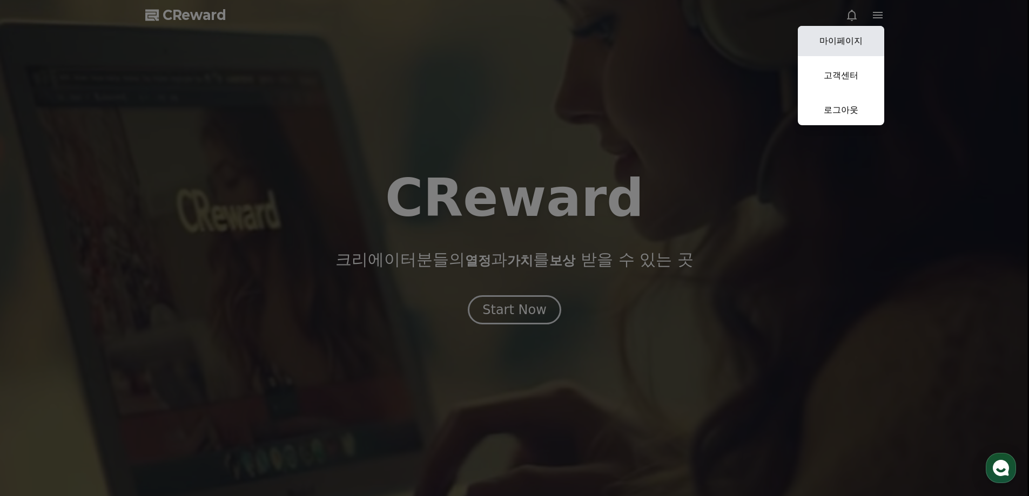
click at [847, 45] on link "마이페이지" at bounding box center [840, 41] width 86 height 30
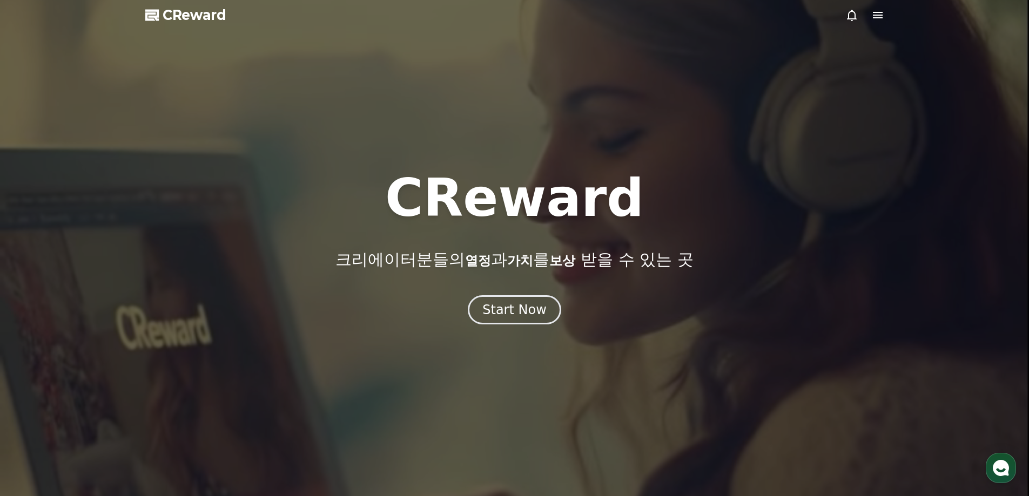
select select "**********"
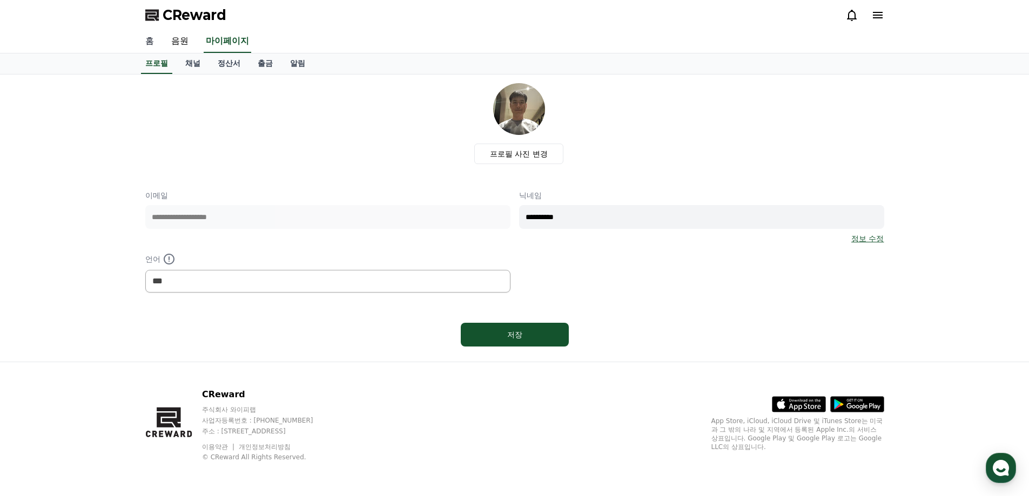
click at [155, 43] on link "홈" at bounding box center [150, 41] width 26 height 23
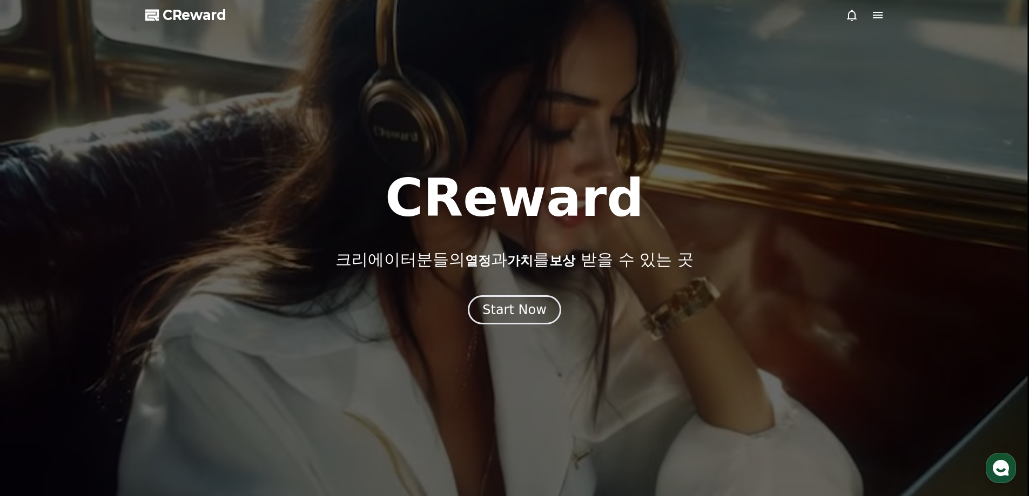
click at [156, 16] on polygon at bounding box center [151, 15] width 13 height 11
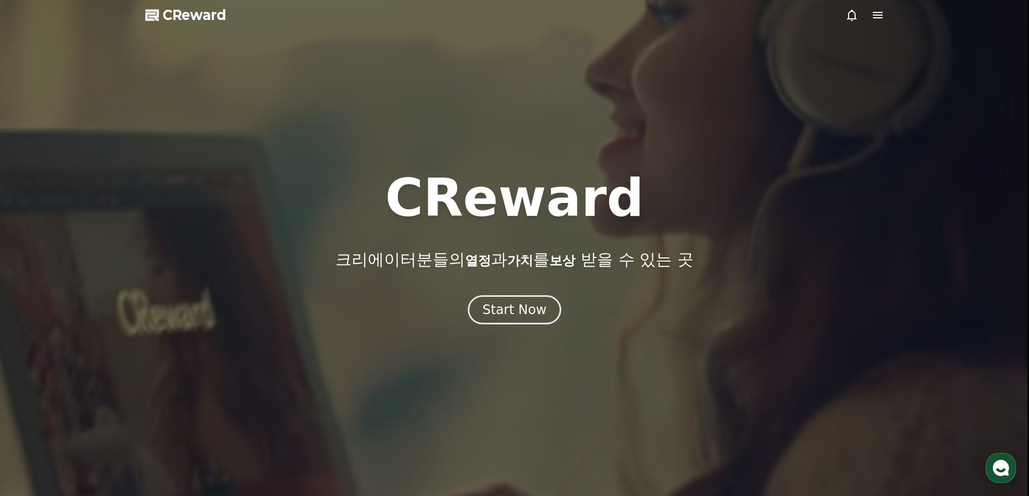
click at [175, 18] on span "CReward" at bounding box center [195, 14] width 64 height 17
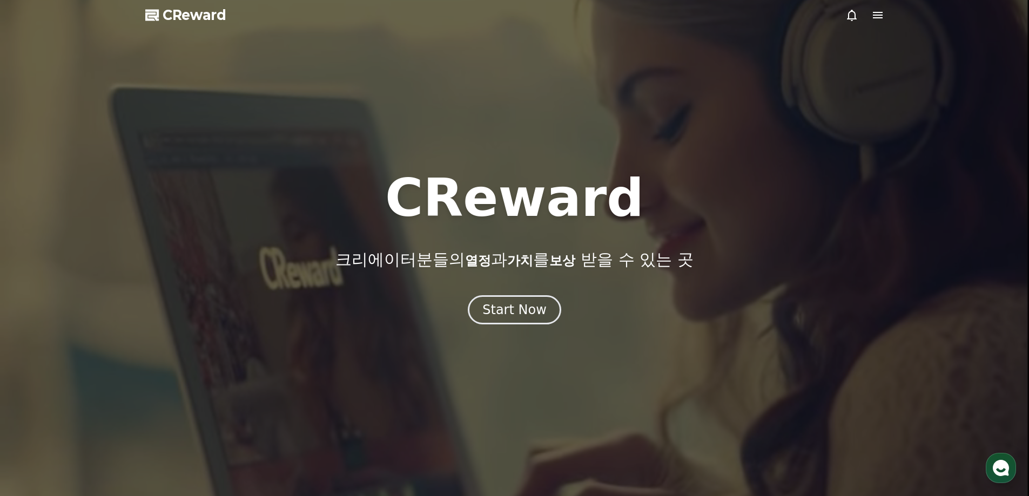
click at [175, 18] on span "CReward" at bounding box center [195, 14] width 64 height 17
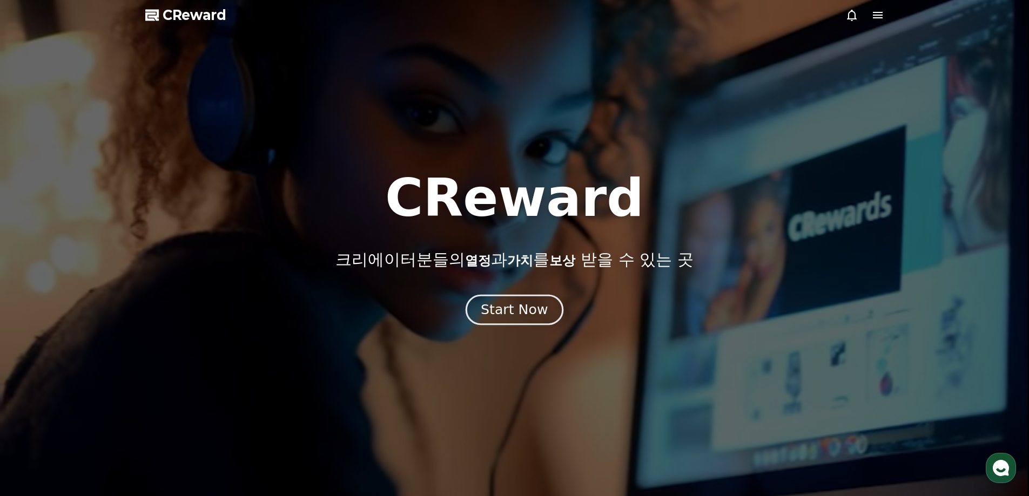
click at [519, 302] on div "Start Now" at bounding box center [514, 310] width 67 height 18
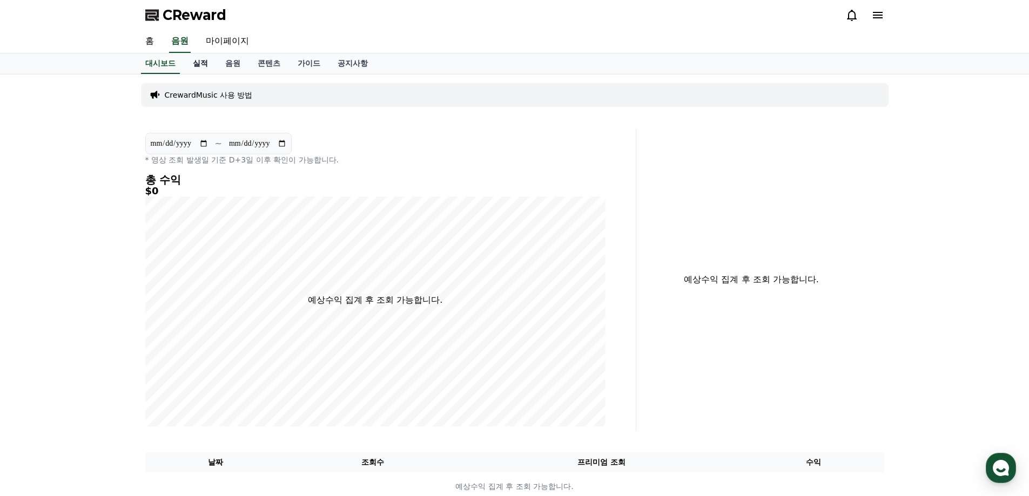
click at [200, 65] on link "실적" at bounding box center [200, 63] width 32 height 21
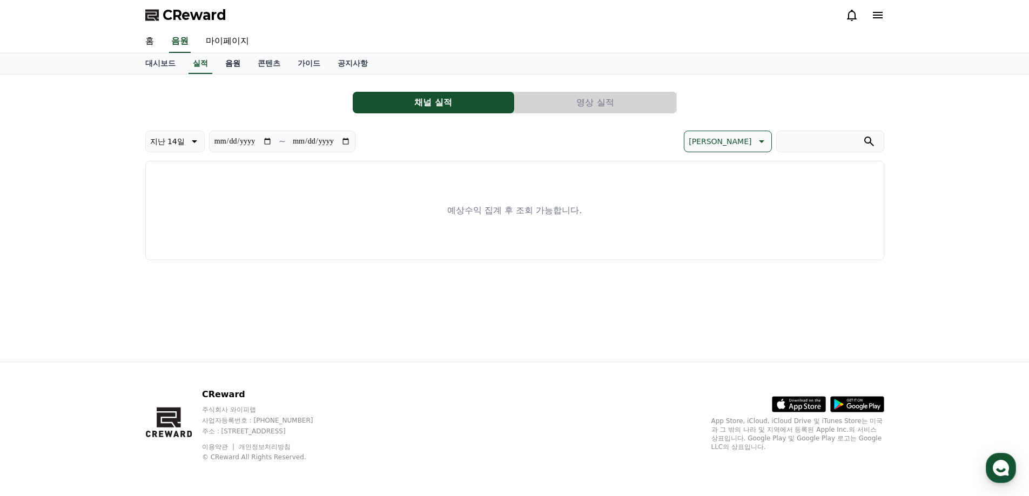
click at [236, 68] on link "음원" at bounding box center [233, 63] width 32 height 21
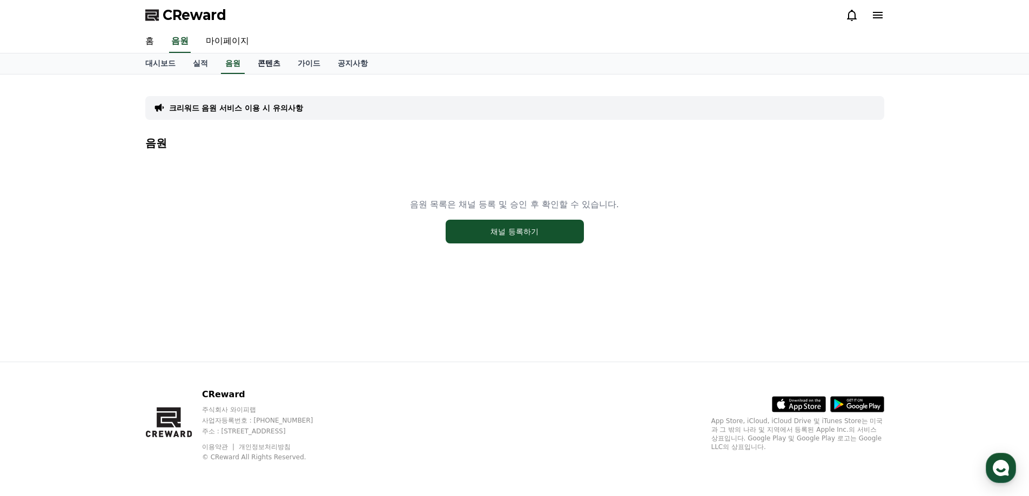
click at [266, 66] on link "콘텐츠" at bounding box center [269, 63] width 40 height 21
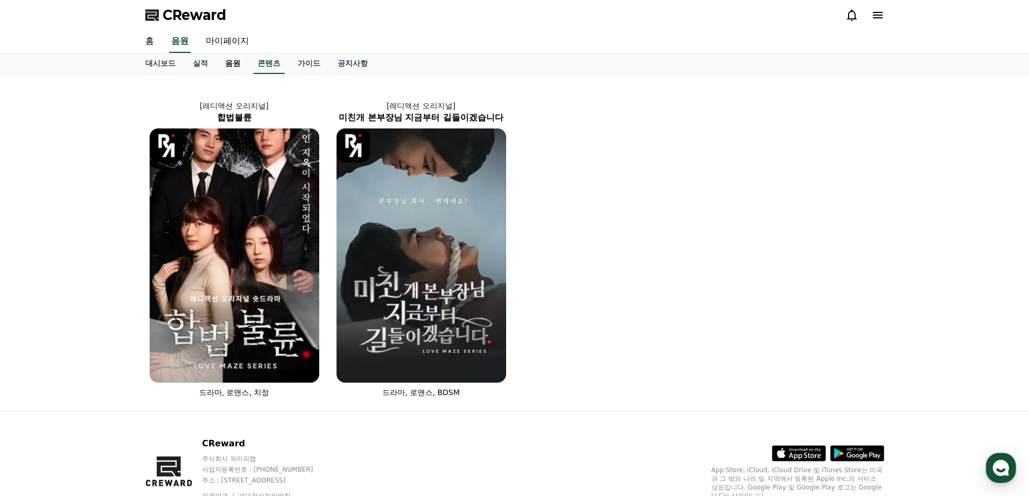
click at [232, 67] on link "음원" at bounding box center [233, 63] width 32 height 21
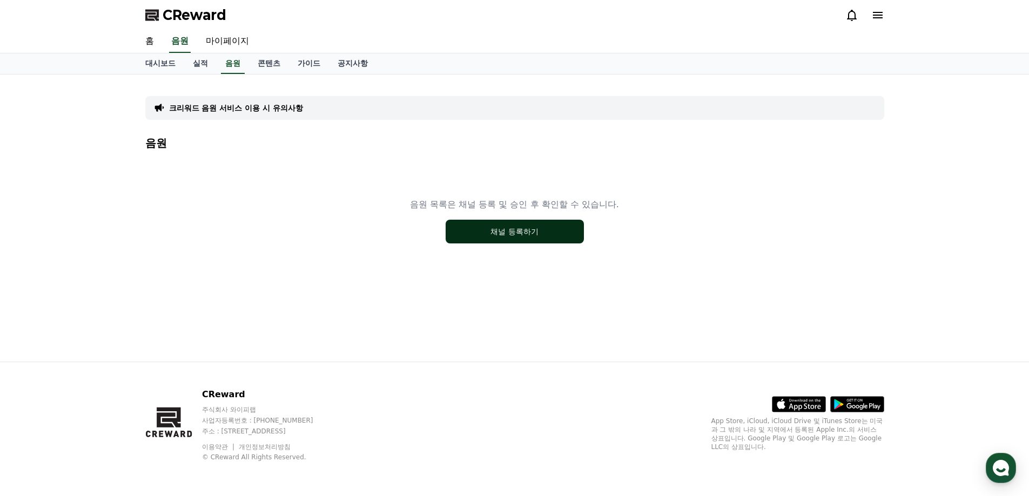
click at [517, 241] on button "채널 등록하기" at bounding box center [514, 232] width 138 height 24
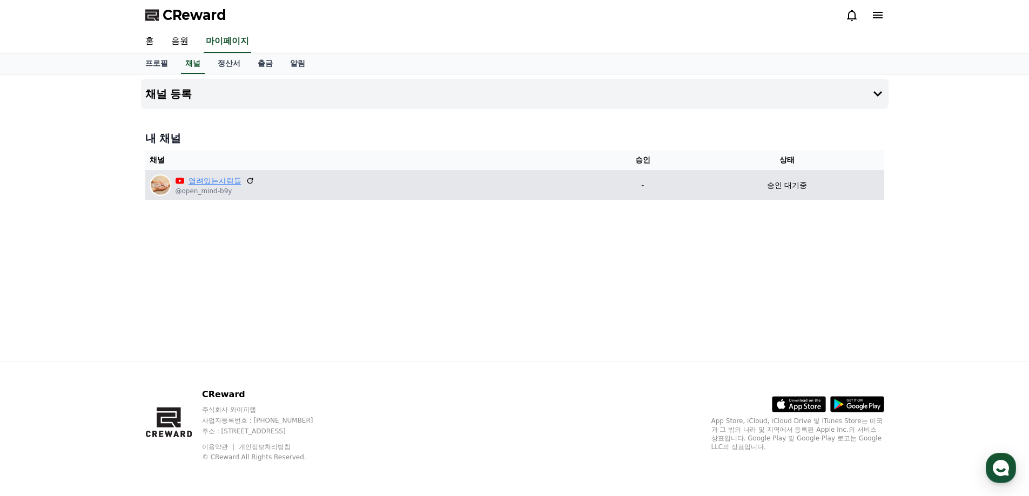
click at [227, 182] on link "열려있는사람들" at bounding box center [214, 180] width 53 height 11
